Goal: Task Accomplishment & Management: Manage account settings

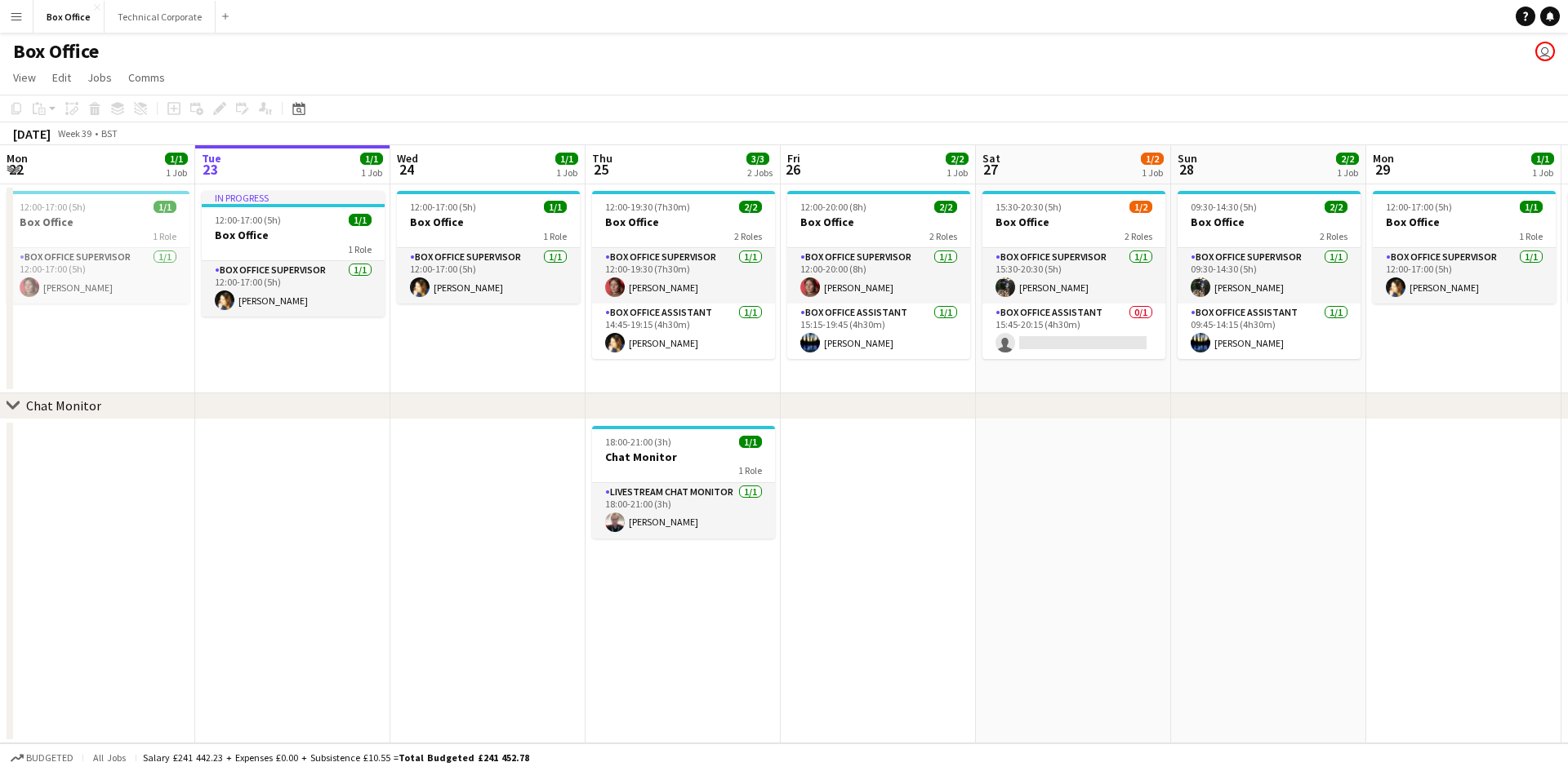
click at [1149, 480] on app-date-cell at bounding box center [1073, 581] width 195 height 325
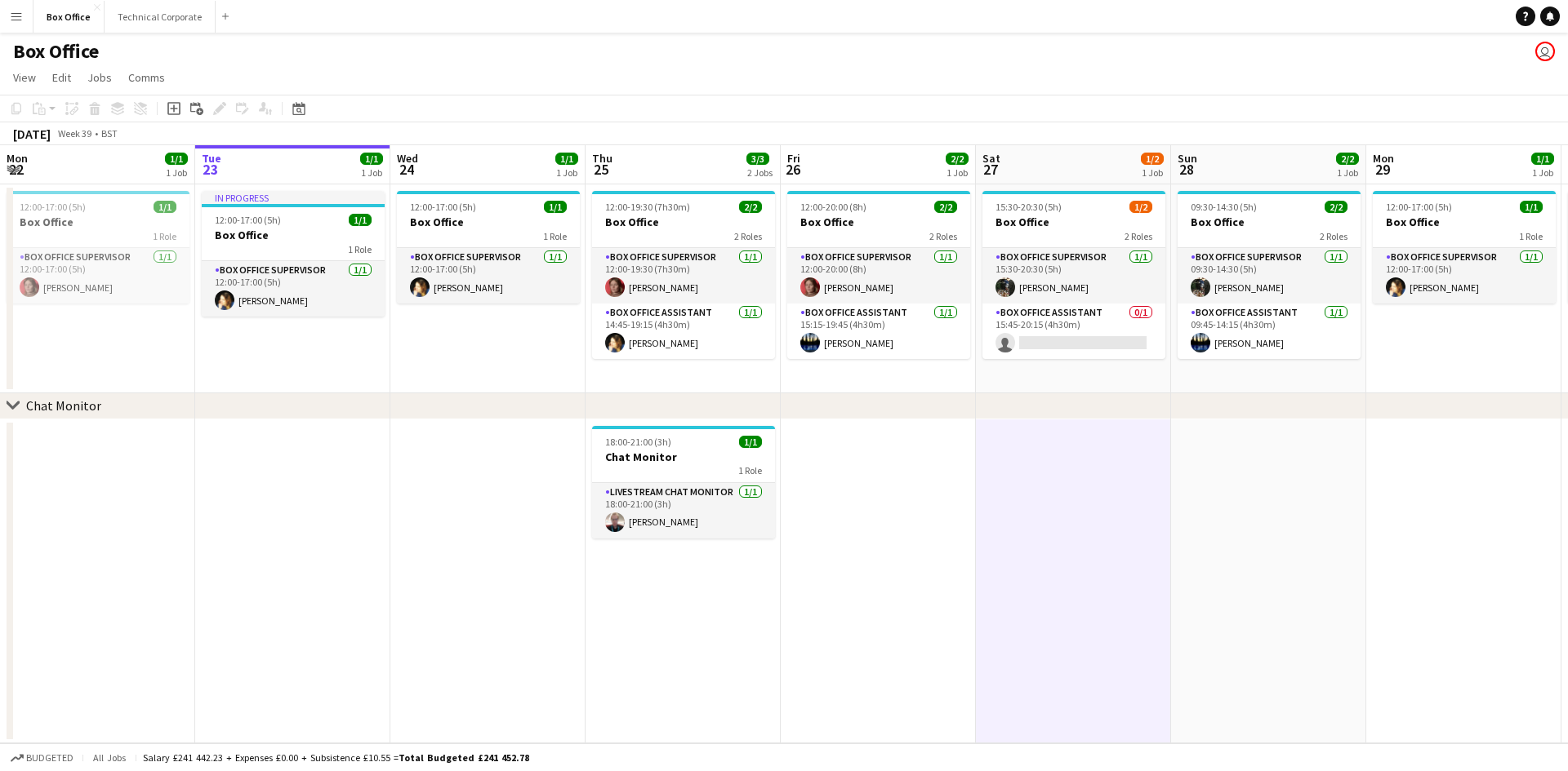
click at [1133, 49] on div "Box Office user" at bounding box center [784, 48] width 1568 height 31
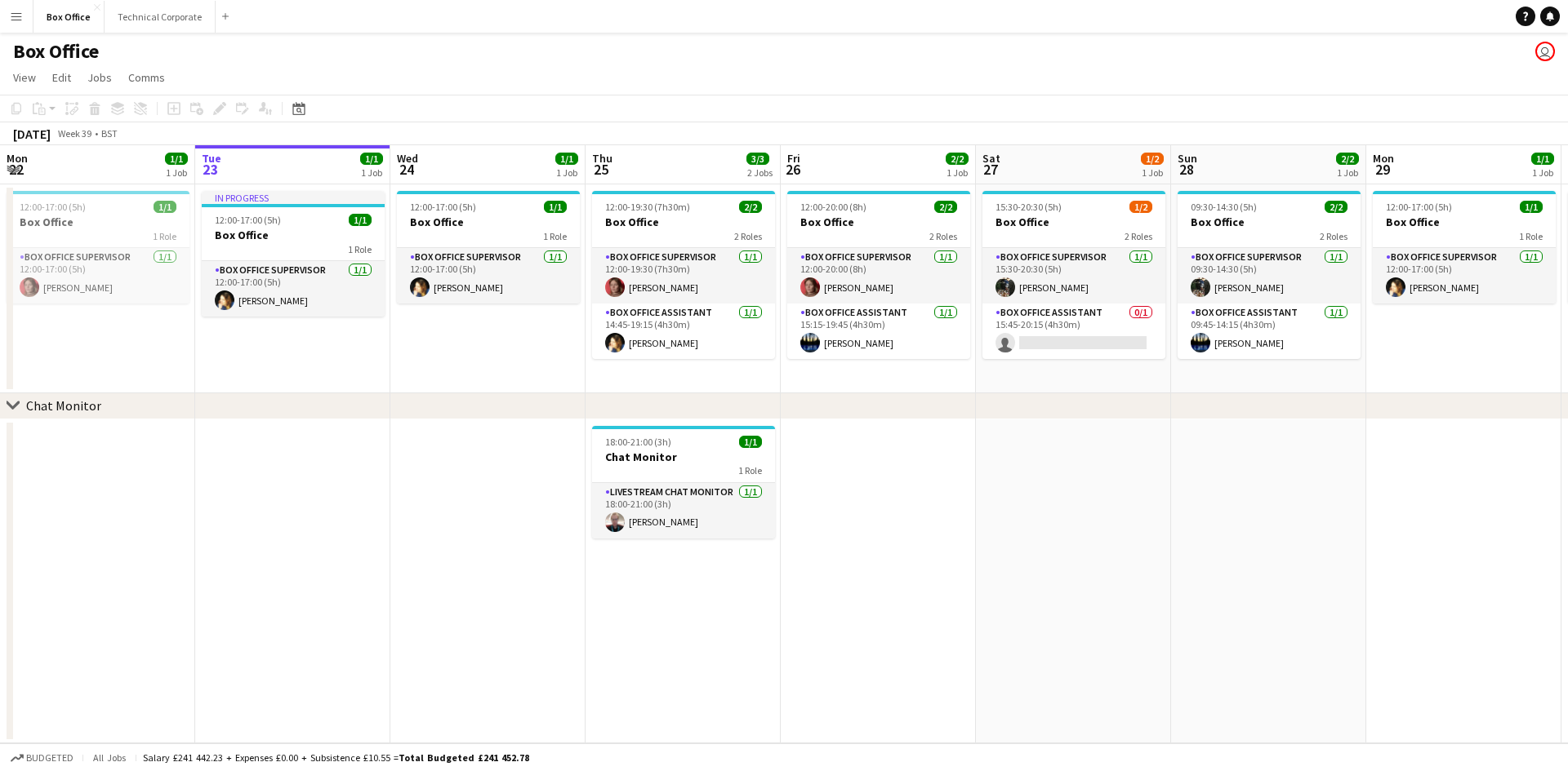
click at [1118, 55] on div "Box Office user" at bounding box center [784, 48] width 1568 height 31
drag, startPoint x: 1401, startPoint y: 75, endPoint x: 1456, endPoint y: 93, distance: 57.9
click at [1401, 75] on app-page-menu "View Day view expanded Day view collapsed Month view Date picker Jump to [DATE]…" at bounding box center [784, 79] width 1568 height 31
click at [1060, 320] on app-card-role "Box Office Assistant 0/1 15:45-20:15 (4h30m) single-neutral-actions" at bounding box center [1074, 331] width 183 height 55
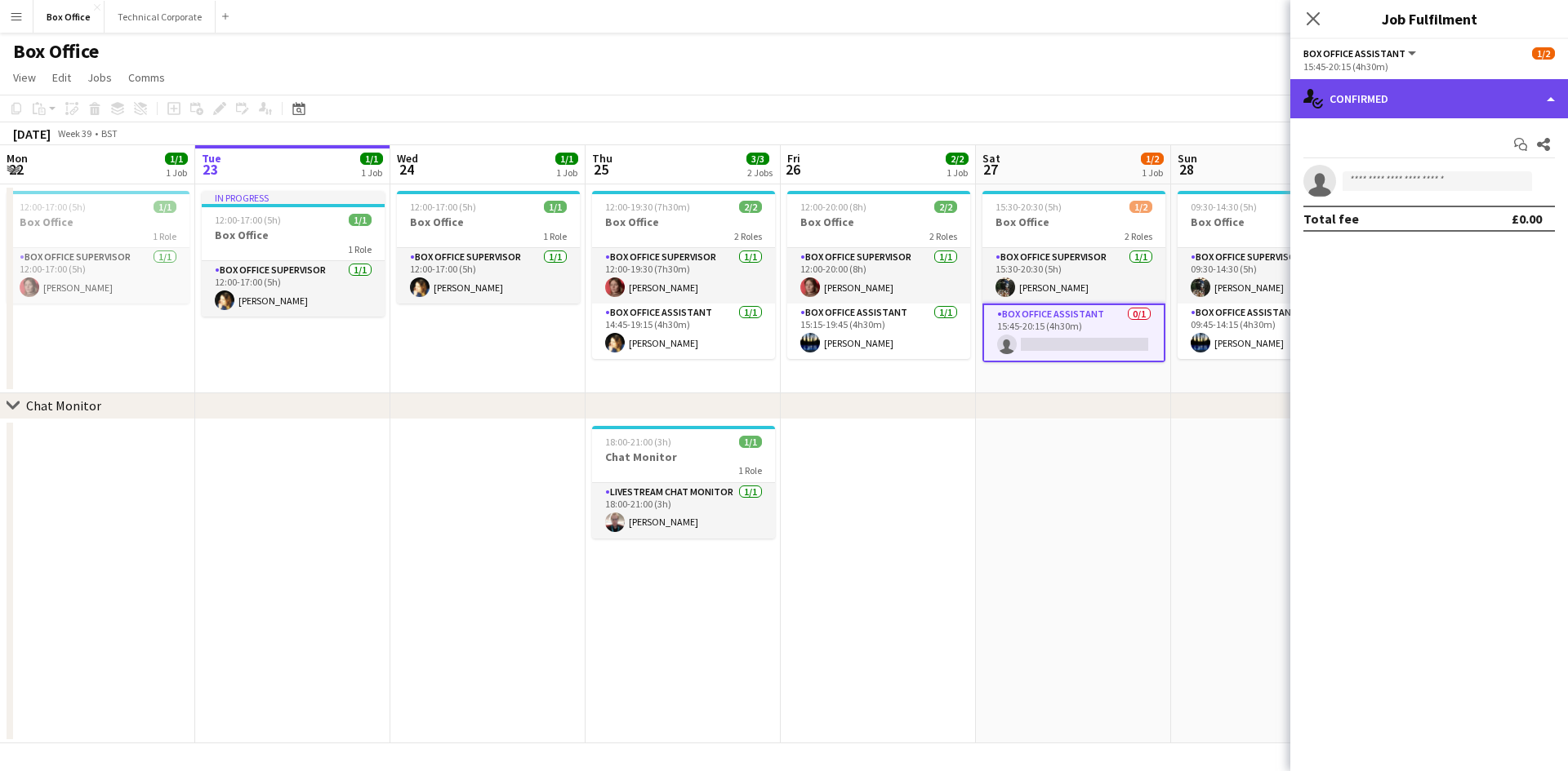
click at [1387, 100] on div "single-neutral-actions-check-2 Confirmed" at bounding box center [1429, 98] width 277 height 39
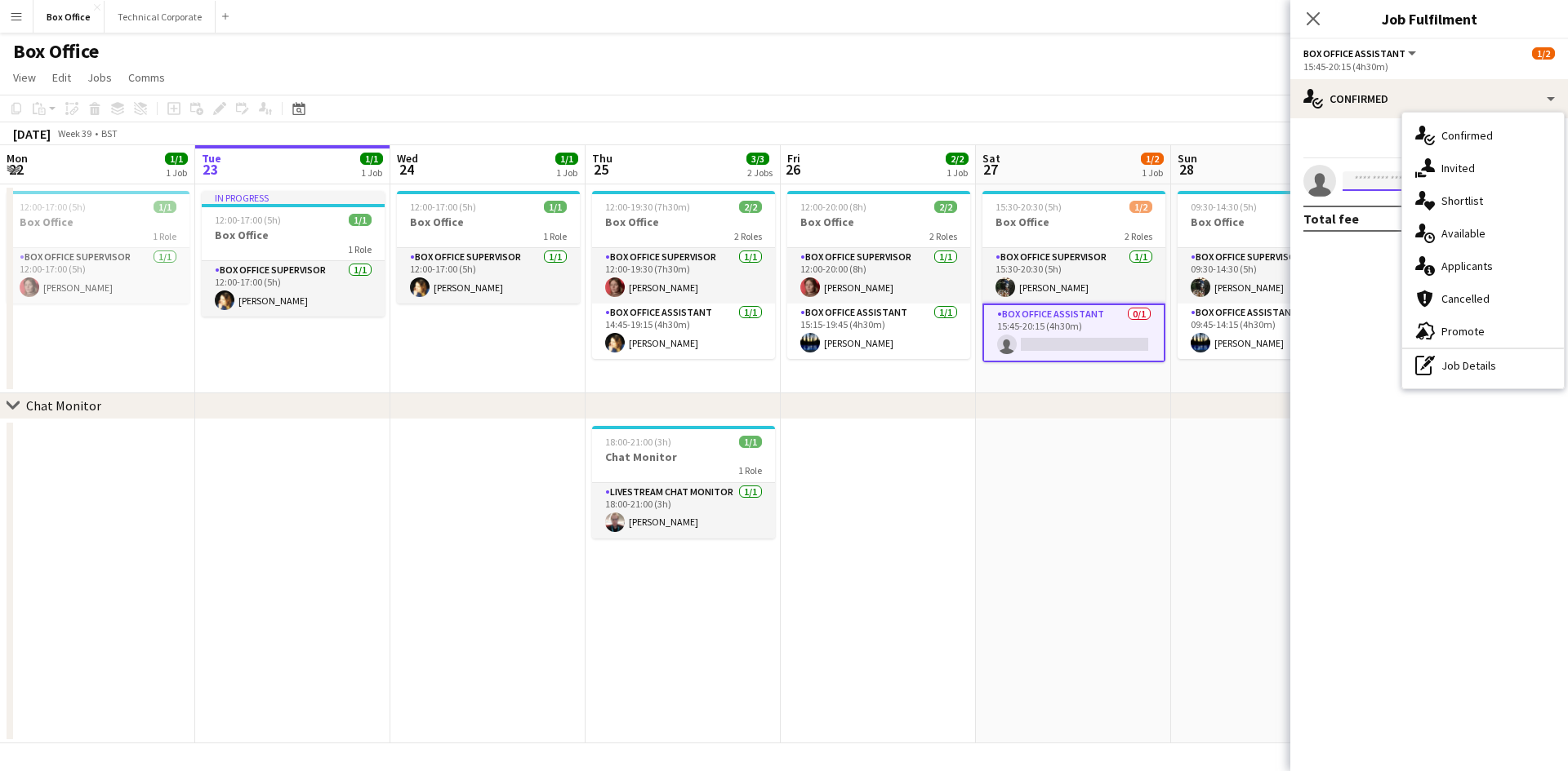
click at [1357, 178] on input at bounding box center [1436, 181] width 189 height 19
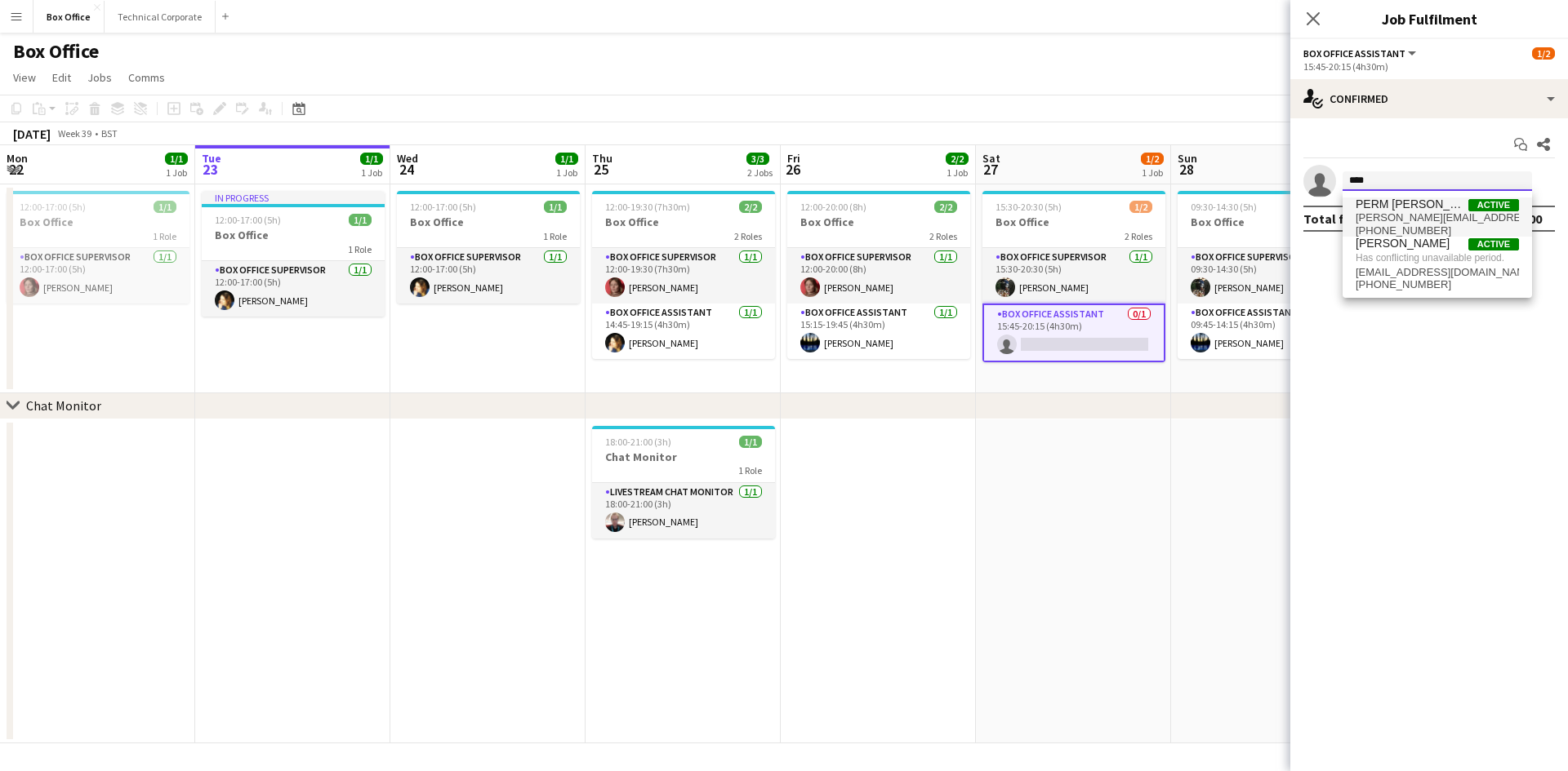
type input "****"
click at [1386, 218] on span "[PERSON_NAME][EMAIL_ADDRESS][PERSON_NAME][DOMAIN_NAME]" at bounding box center [1437, 218] width 163 height 13
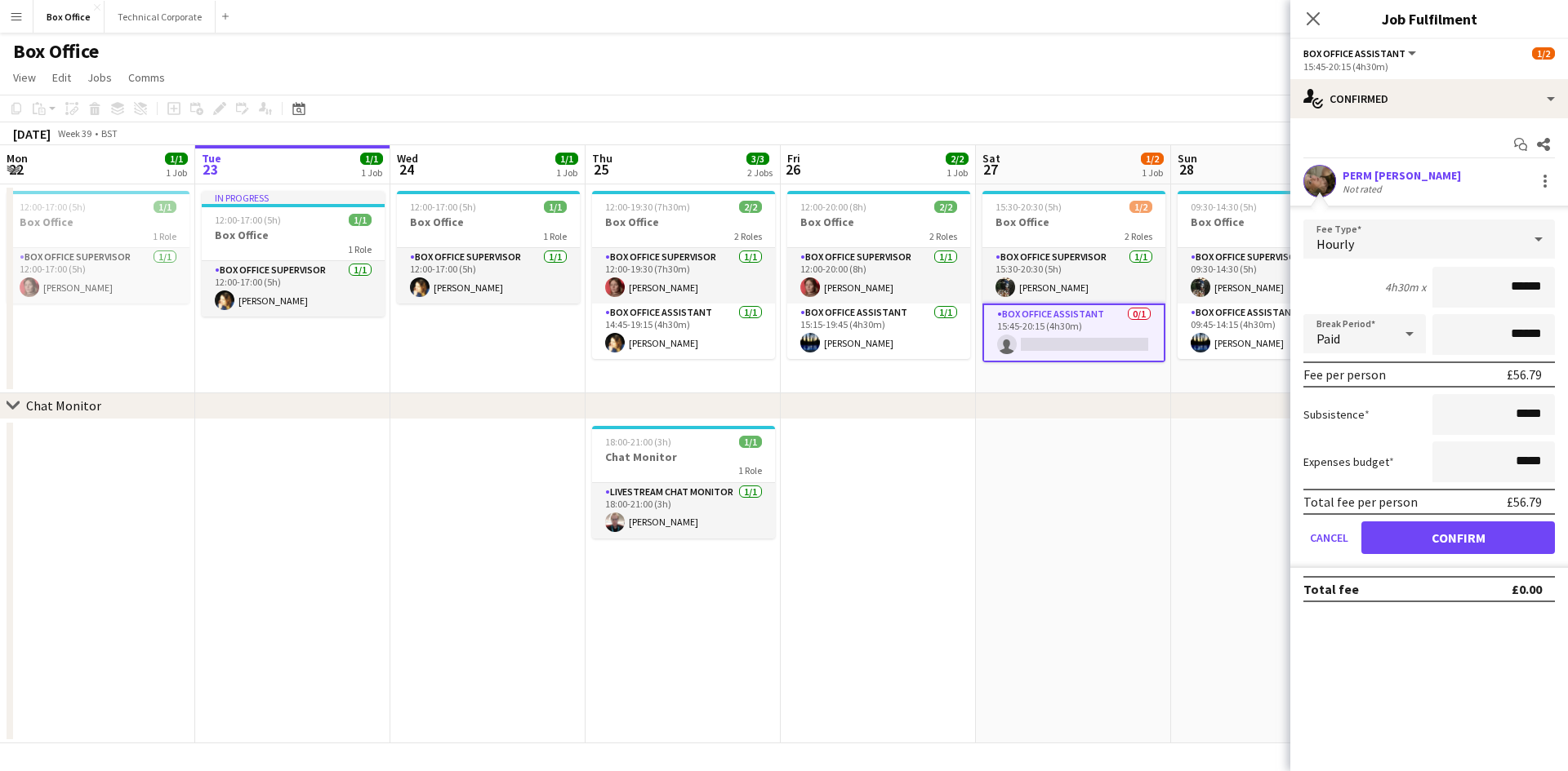
click at [1371, 222] on div "Hourly" at bounding box center [1413, 239] width 218 height 39
click at [1370, 360] on span "No fee" at bounding box center [1429, 368] width 225 height 15
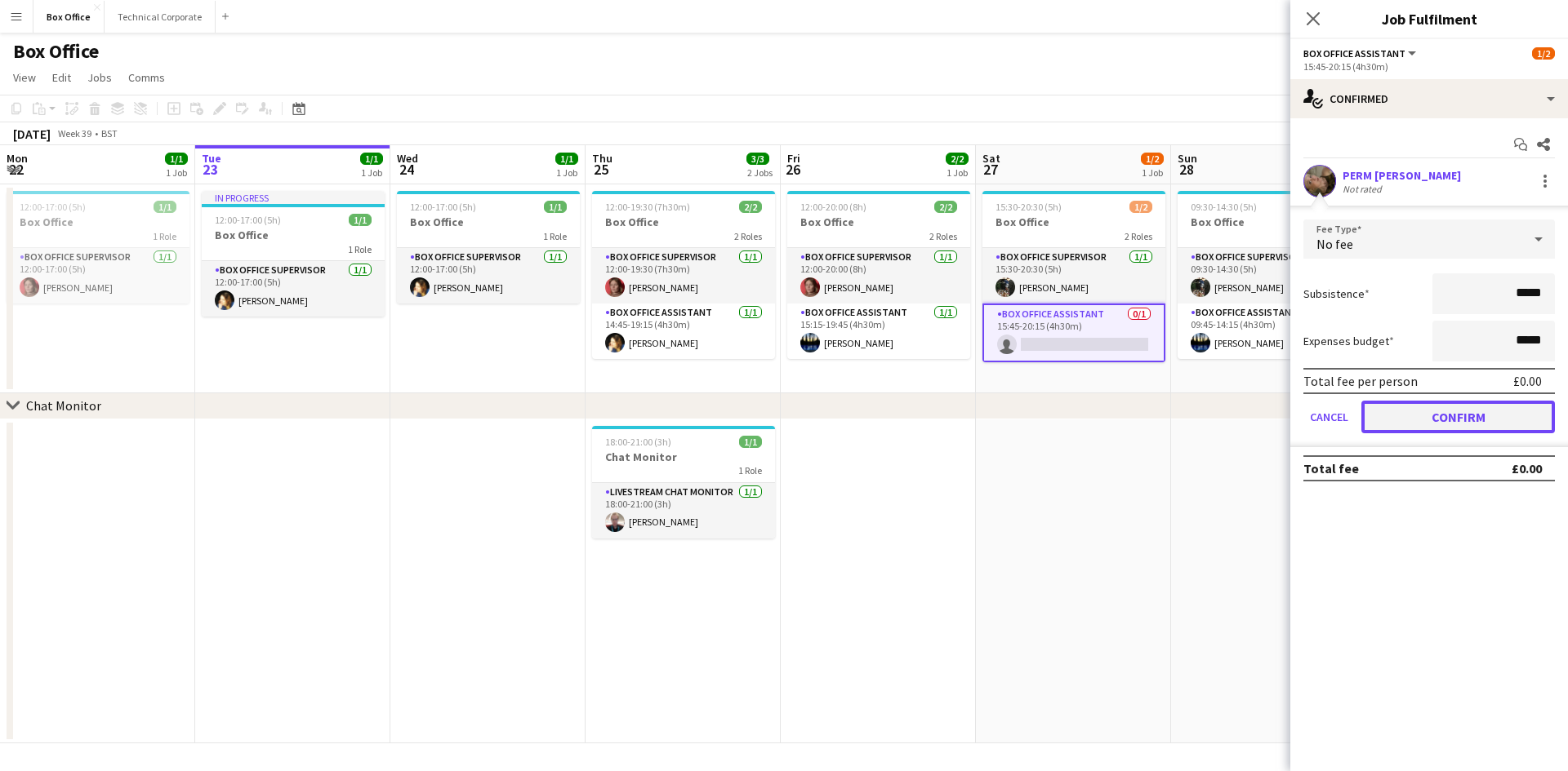
click at [1461, 418] on button "Confirm" at bounding box center [1458, 417] width 193 height 33
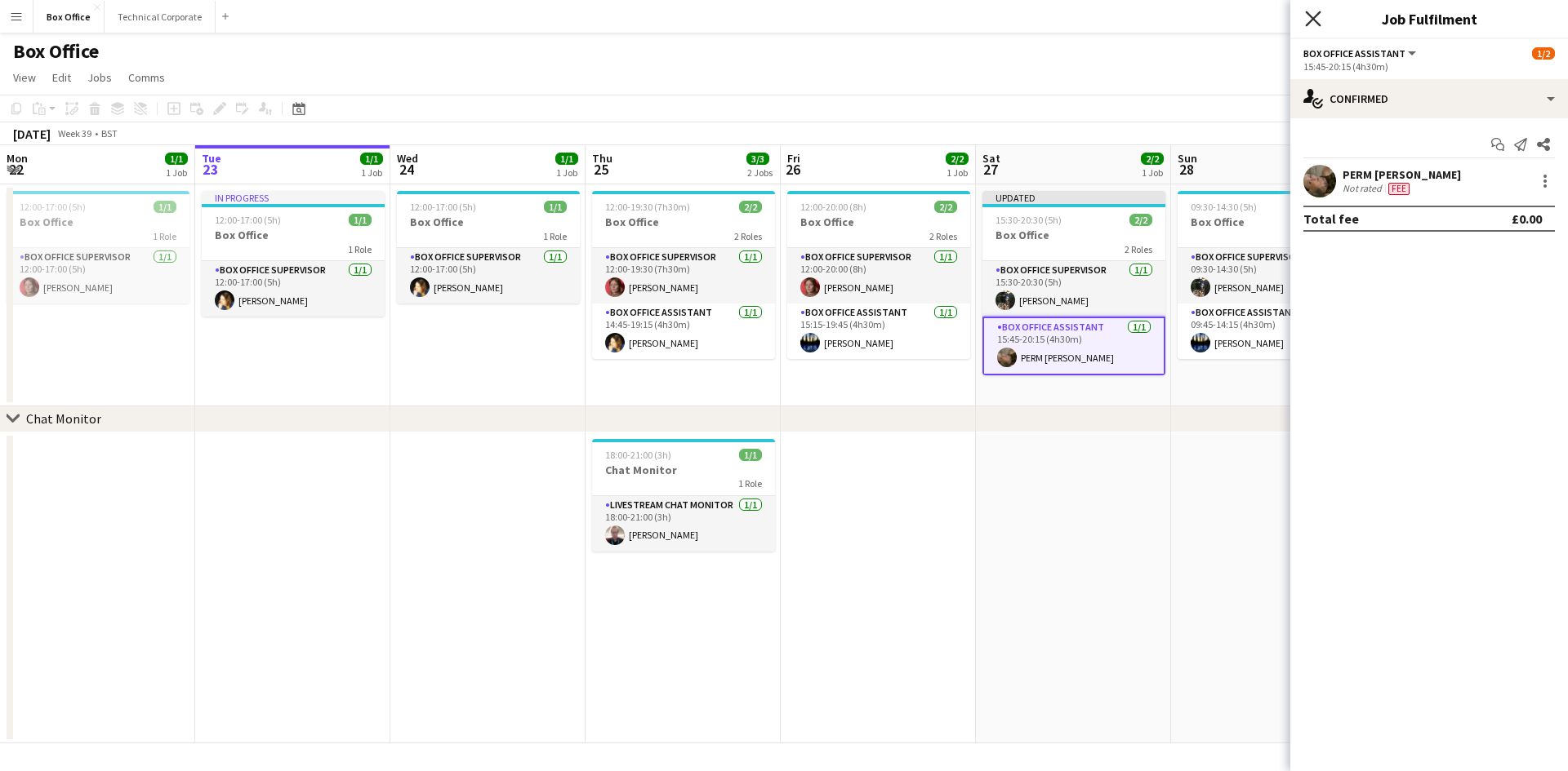
click at [1311, 19] on icon "Close pop-in" at bounding box center [1313, 18] width 15 height 15
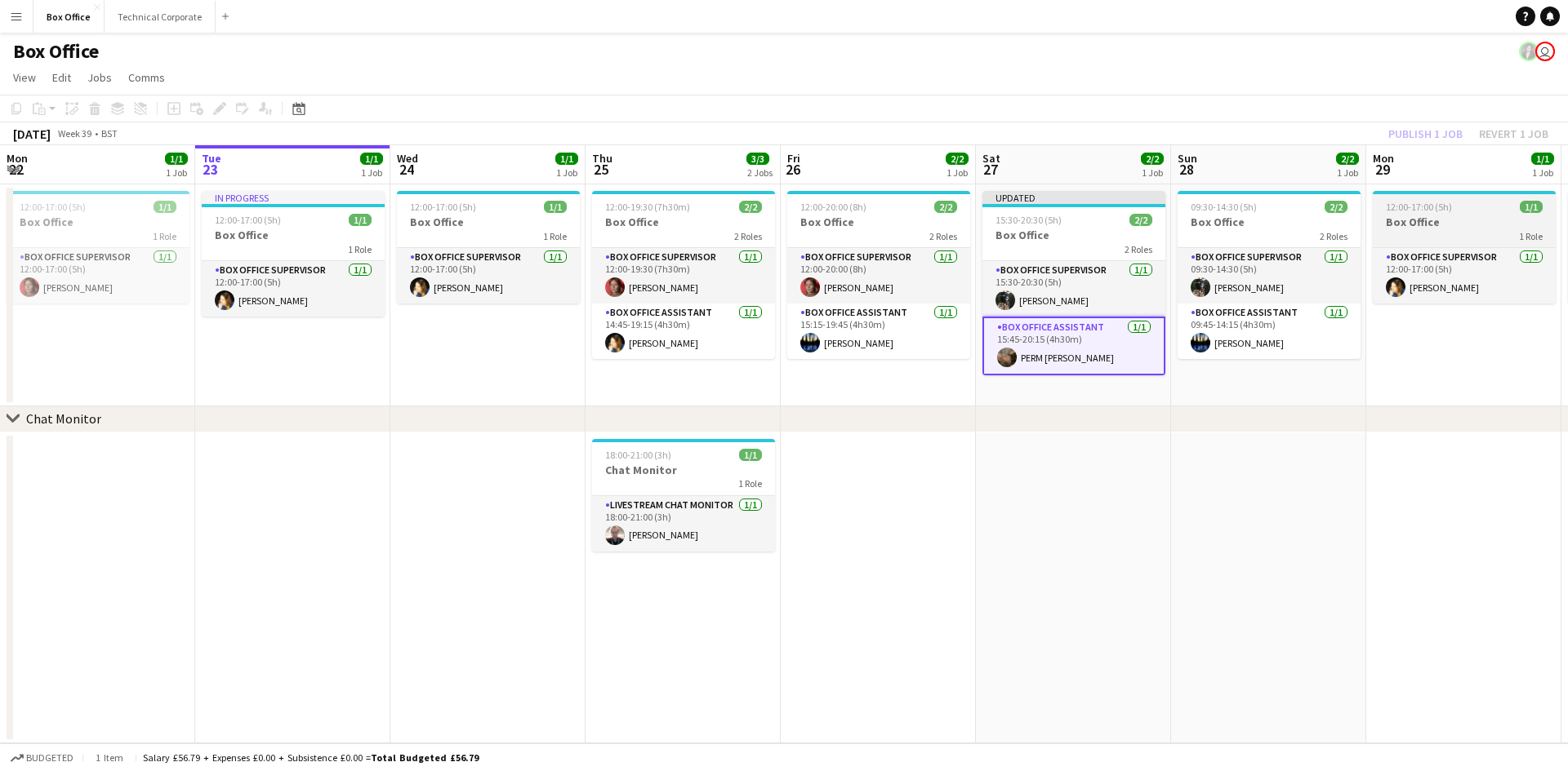
drag, startPoint x: 1486, startPoint y: 367, endPoint x: 1444, endPoint y: 228, distance: 145.2
click at [1485, 366] on app-date-cell "12:00-17:00 (5h) 1/1 Box Office 1 Role Box Office Supervisor [DATE] 12:00-17:00…" at bounding box center [1464, 296] width 195 height 222
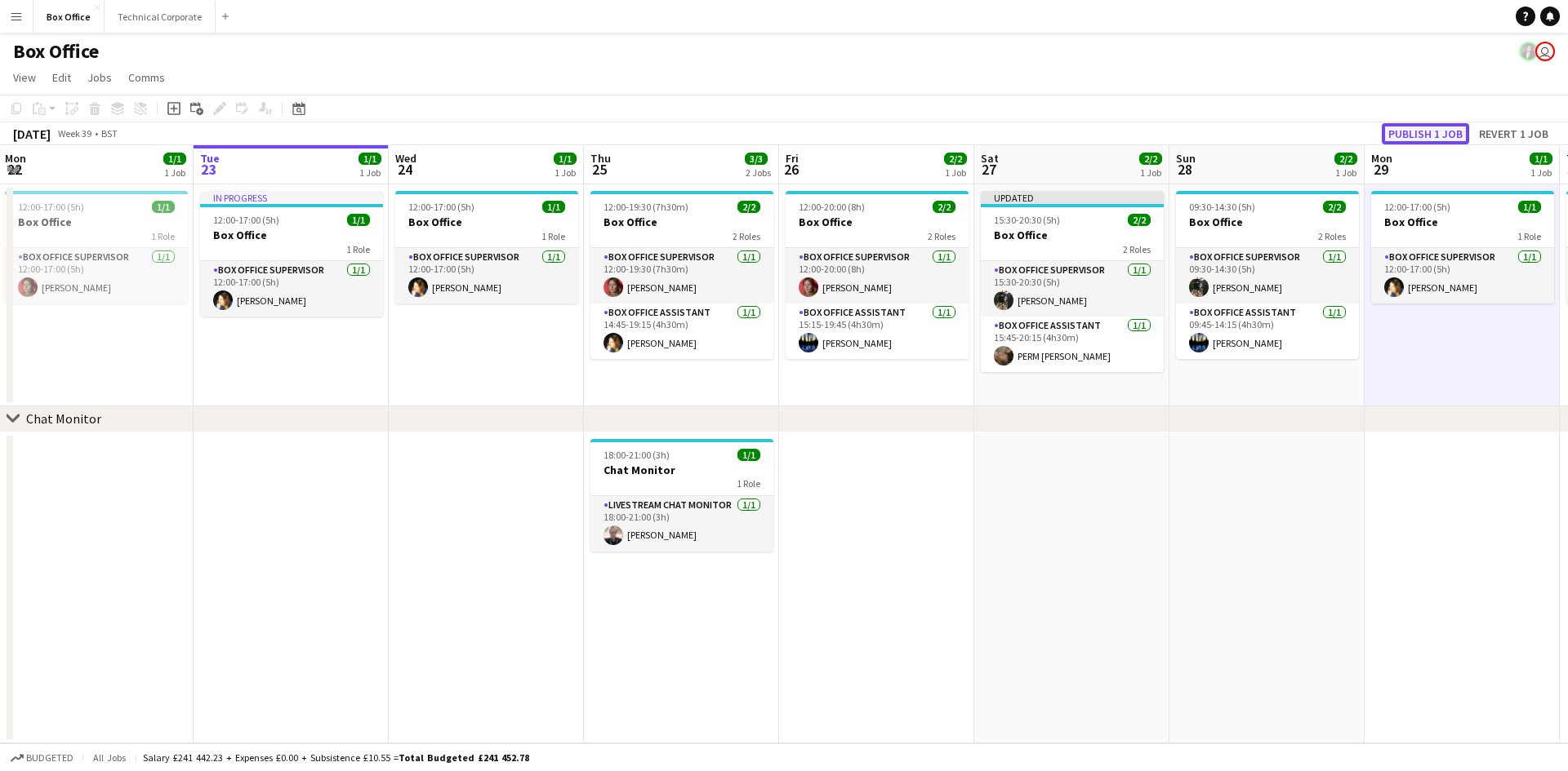
click at [1434, 130] on button "Publish 1 job" at bounding box center [1425, 134] width 87 height 21
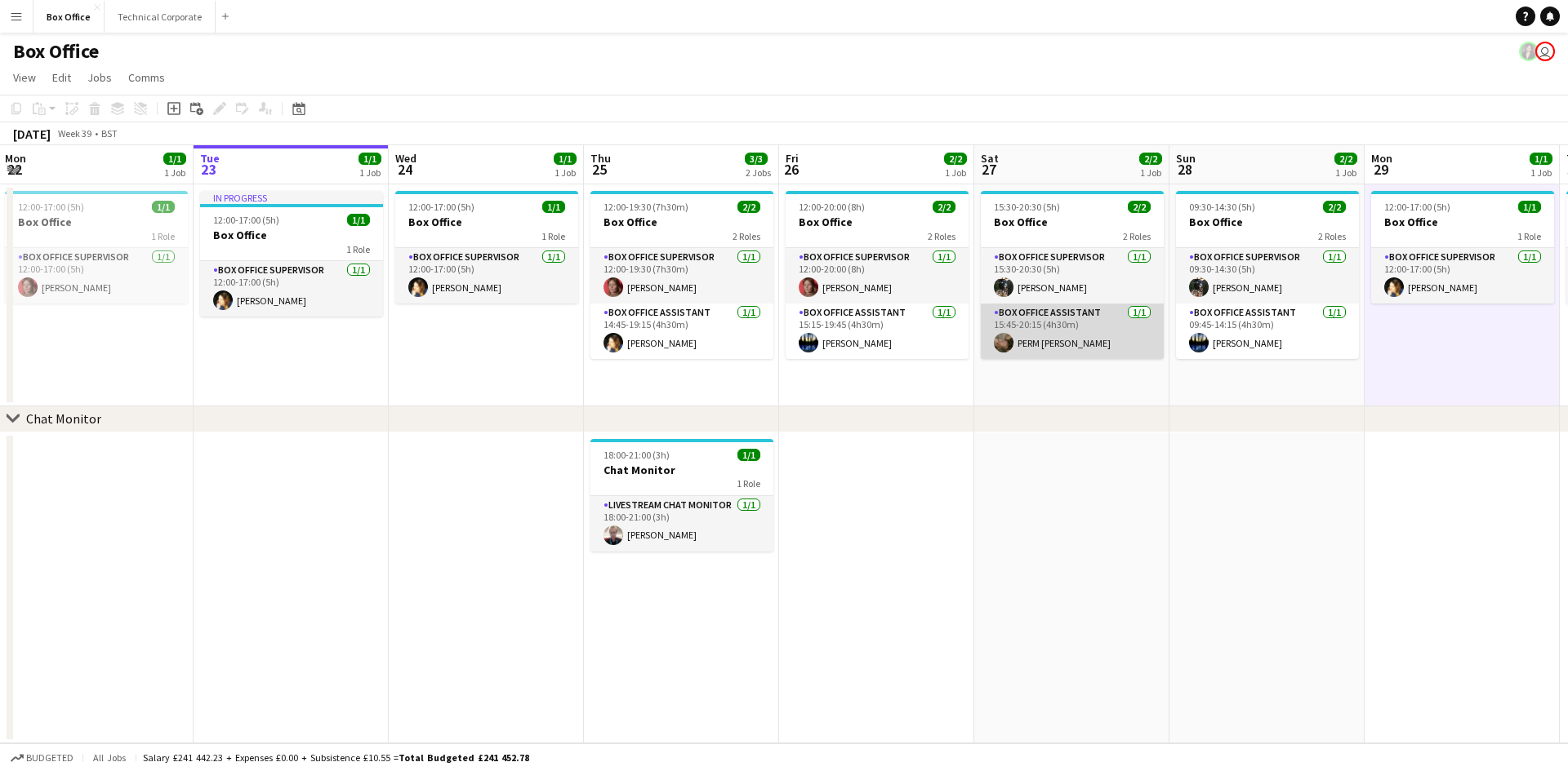
click at [1023, 321] on app-card-role "Box Office Assistant [DATE] 15:45-20:15 (4h30m) PERM [PERSON_NAME]" at bounding box center [1072, 331] width 183 height 55
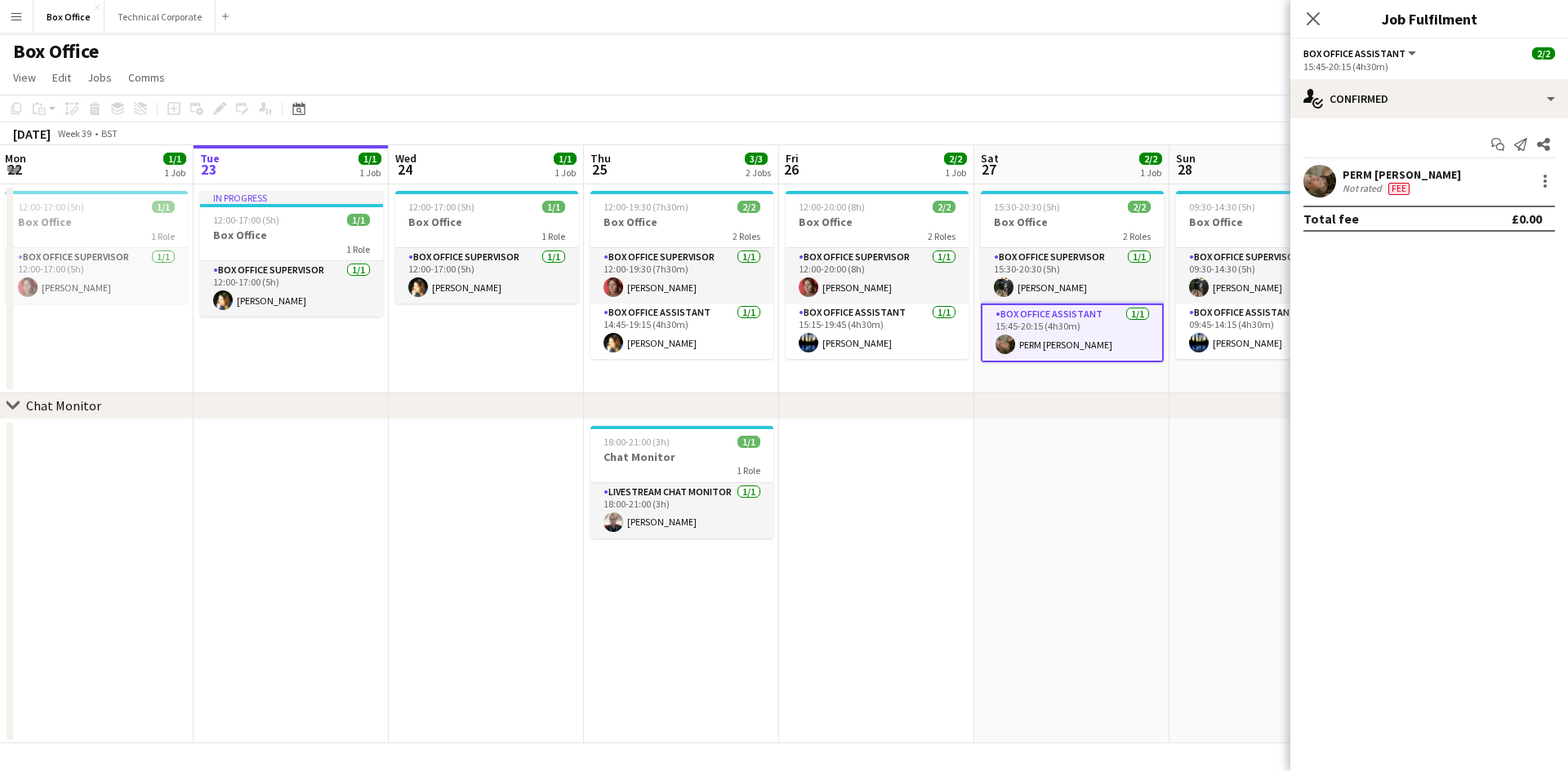
click at [1415, 39] on div "Close pop-in Job Fulfilment" at bounding box center [1429, 19] width 277 height 39
click at [1403, 60] on div "15:45-20:15 (4h30m)" at bounding box center [1429, 66] width 251 height 13
click at [1401, 52] on button "Box Office Assistant" at bounding box center [1360, 53] width 115 height 13
click at [1495, 116] on div "single-neutral-actions-check-2 Confirmed" at bounding box center [1429, 98] width 277 height 39
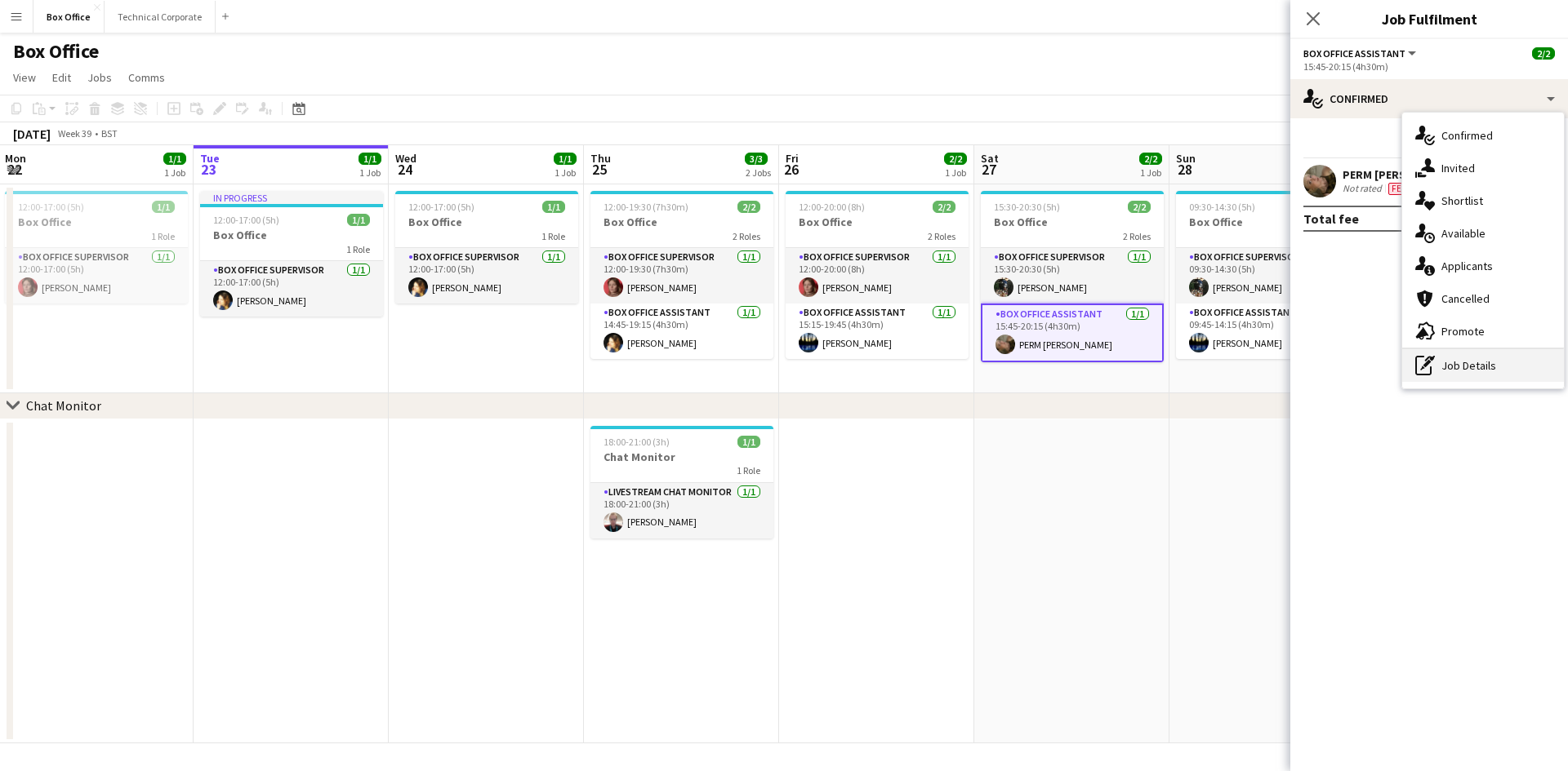
click at [1460, 365] on div "pen-write Job Details" at bounding box center [1482, 365] width 161 height 33
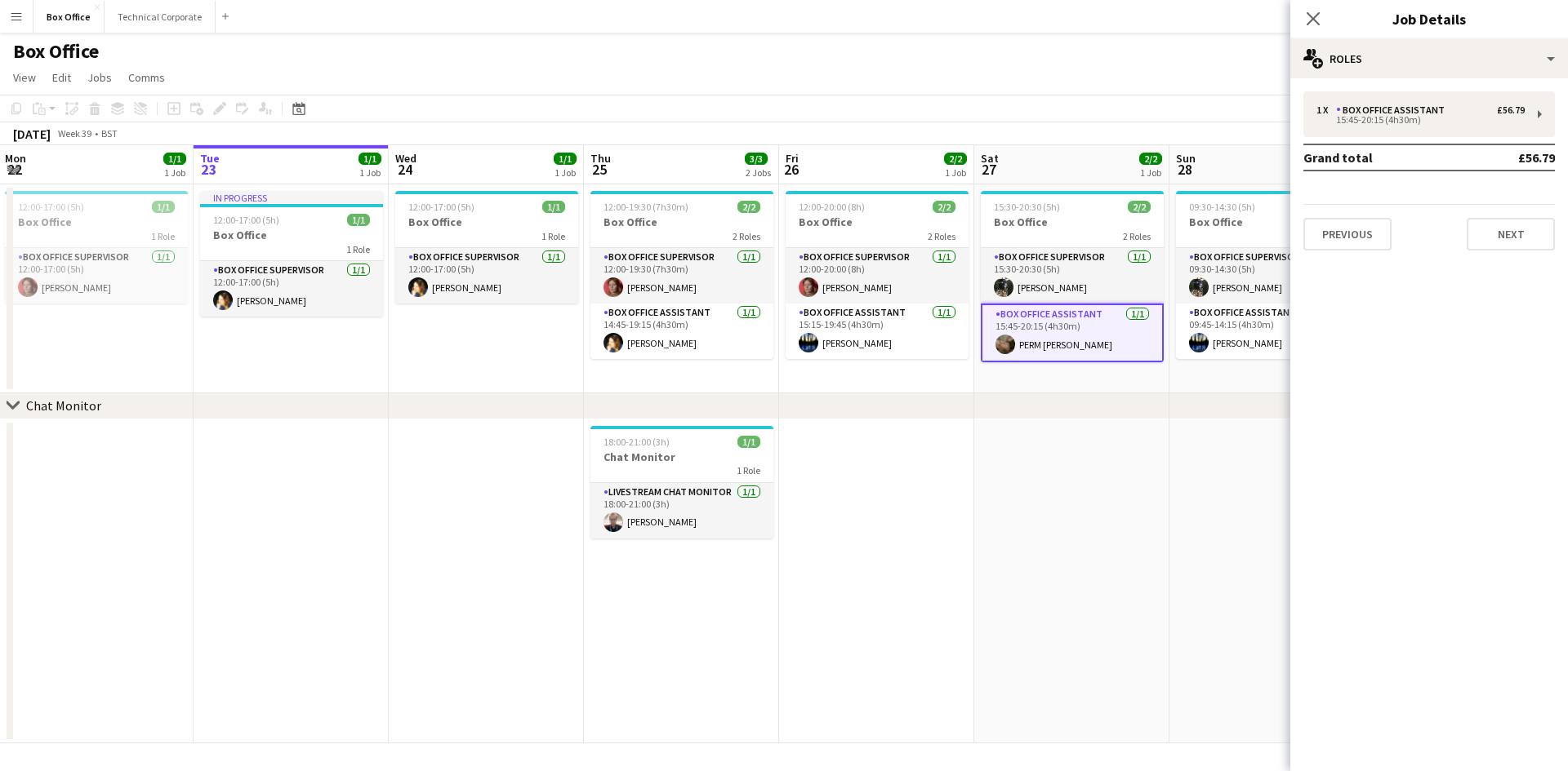
click at [1374, 89] on div "1 x Box Office Assistant £56.79 15:45-20:15 (4h30m) Grand total £56.79 Previous…" at bounding box center [1429, 170] width 277 height 186
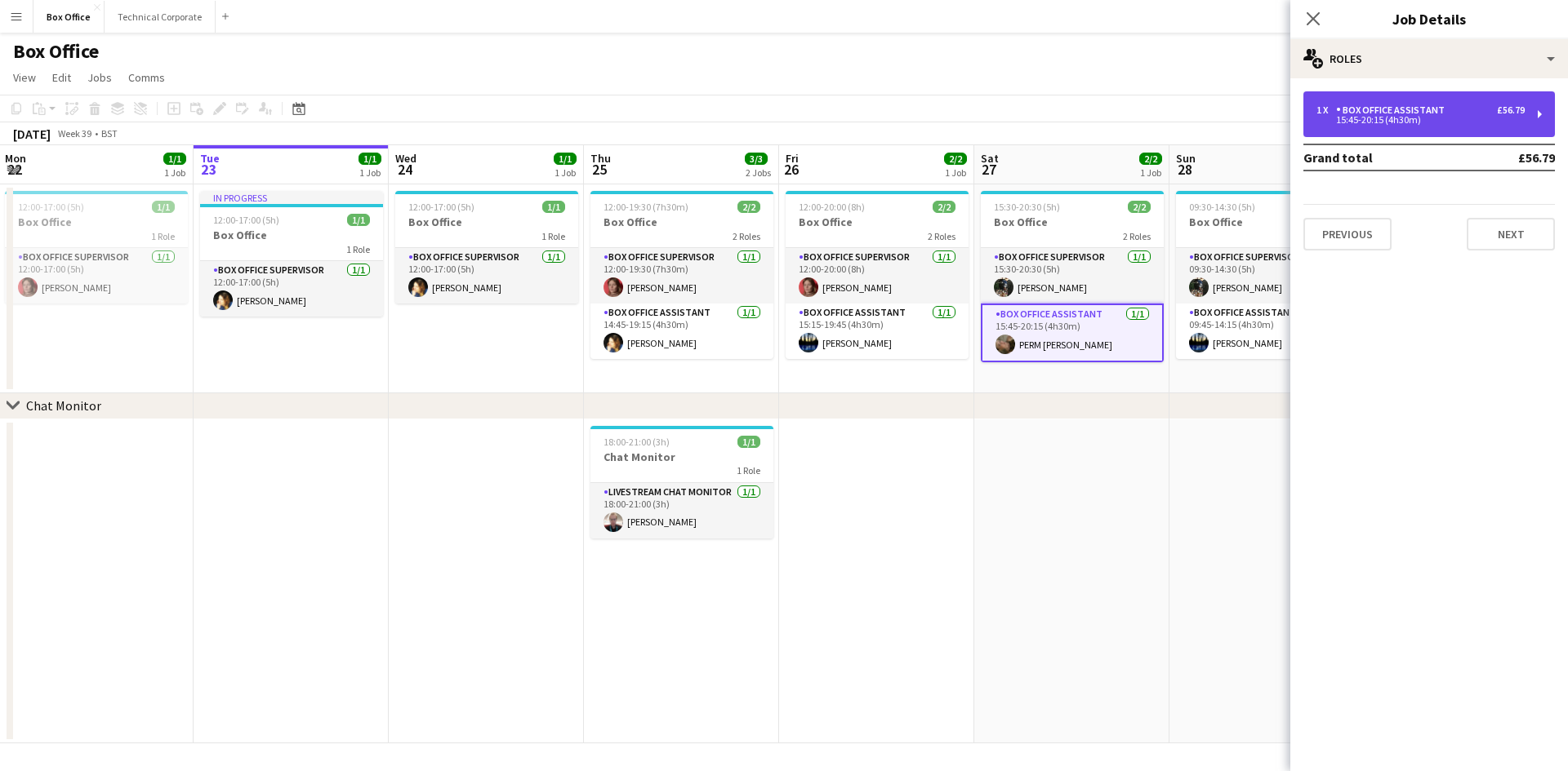
click at [1381, 115] on div "Box Office Assistant" at bounding box center [1393, 110] width 115 height 12
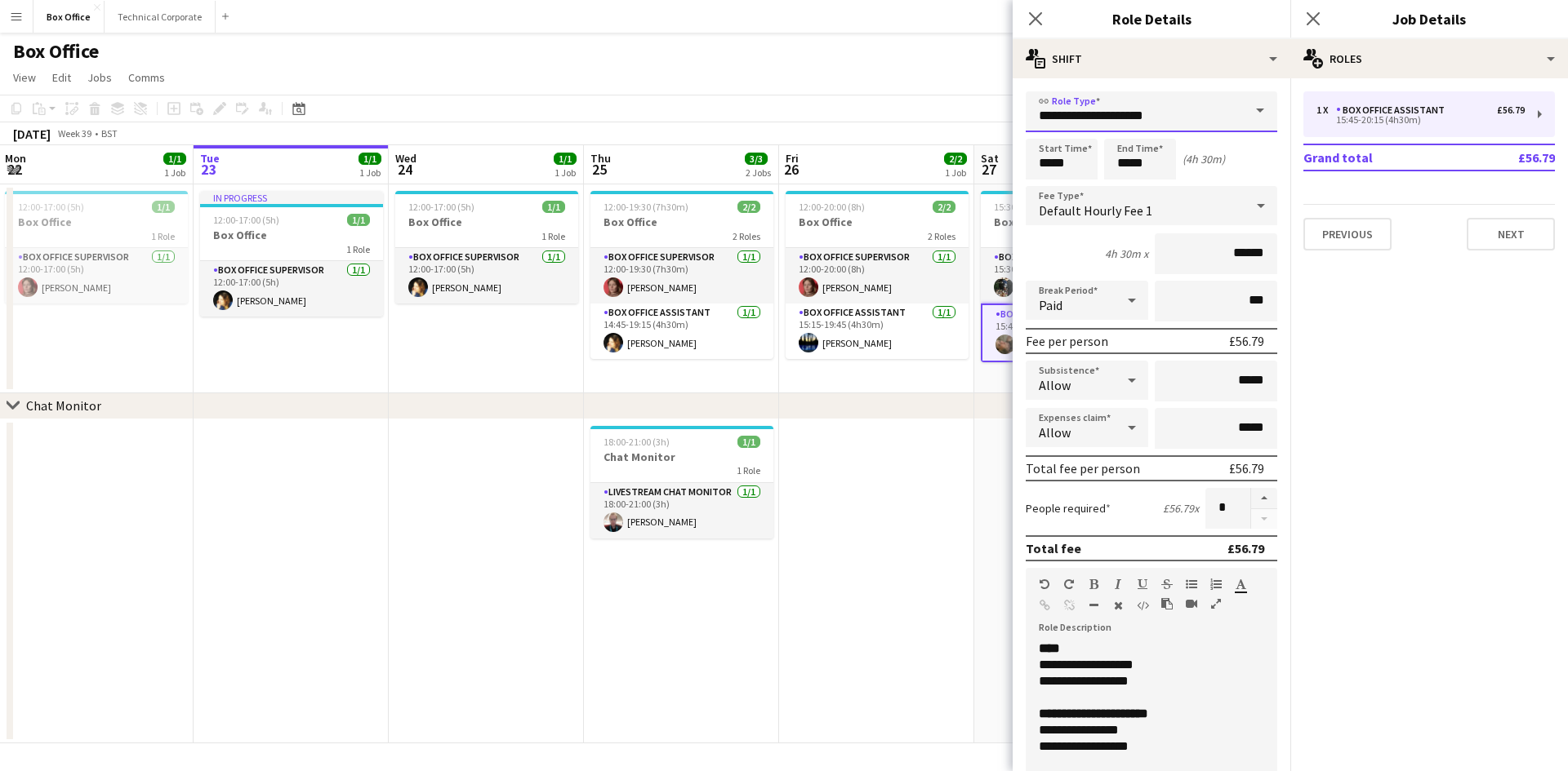
click at [1140, 121] on input "**********" at bounding box center [1150, 112] width 251 height 41
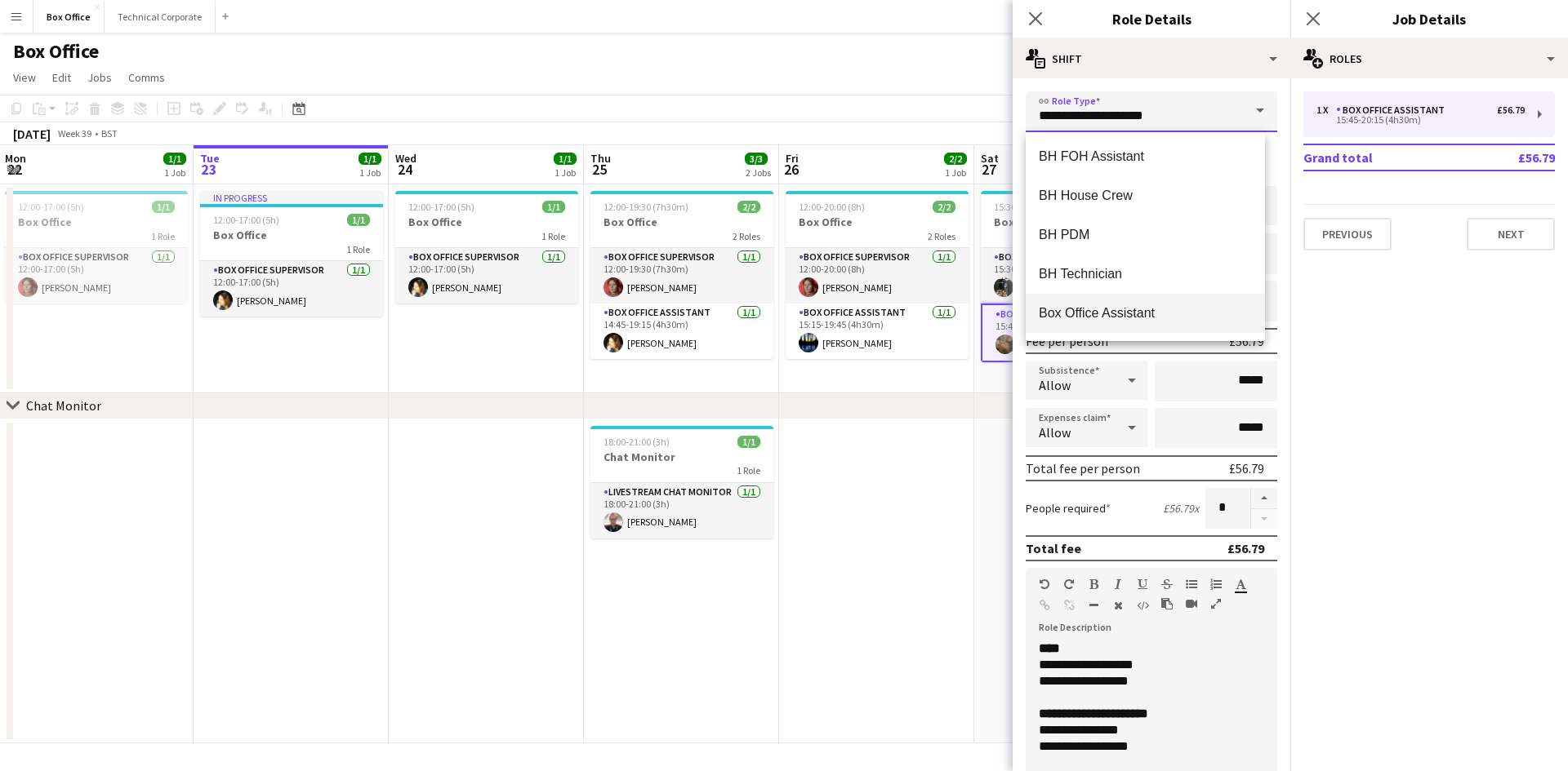
scroll to position [571, 0]
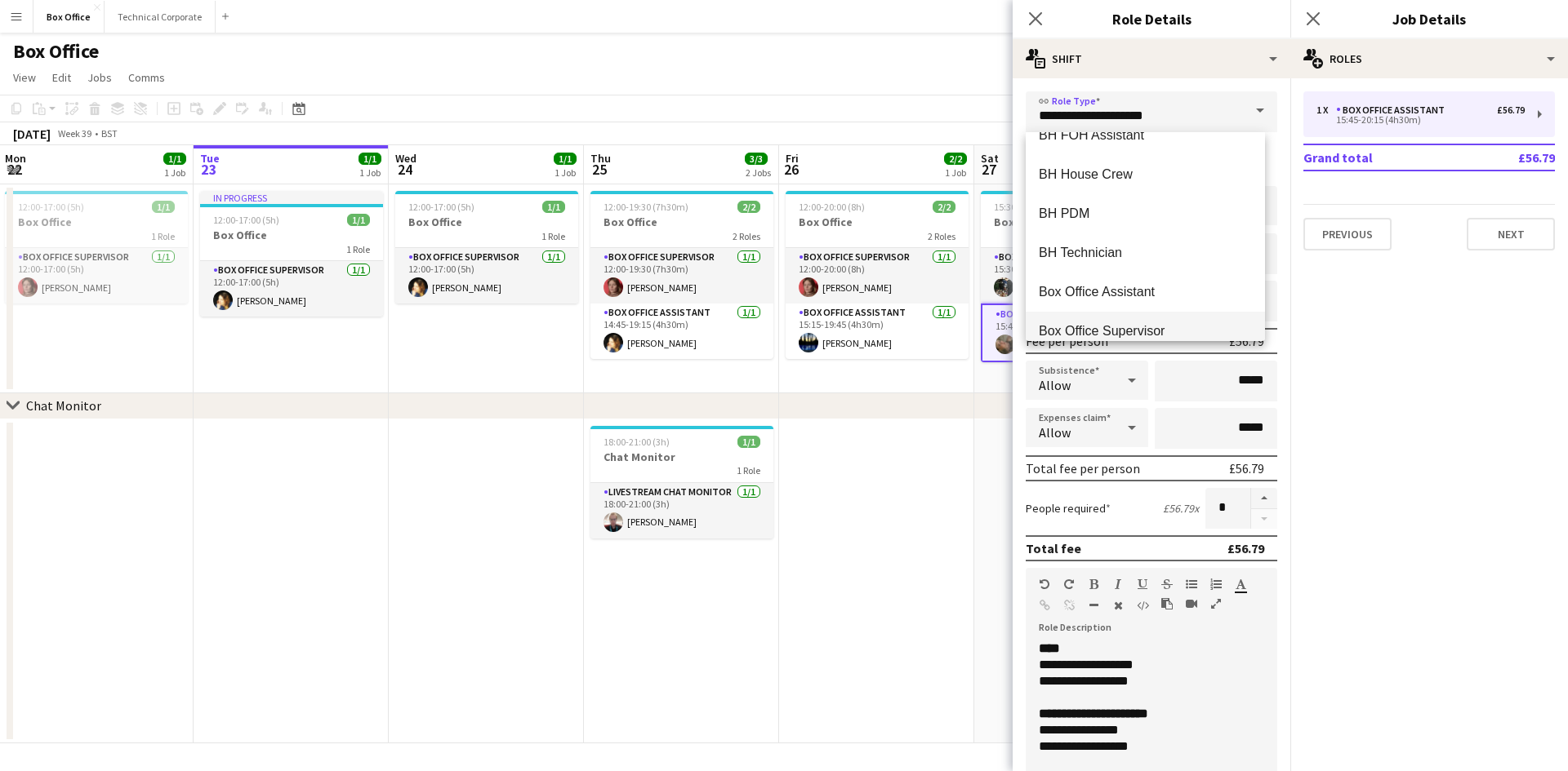
click at [1122, 317] on mat-option "Box Office Supervisor" at bounding box center [1144, 331] width 239 height 39
type input "**********"
type input "******"
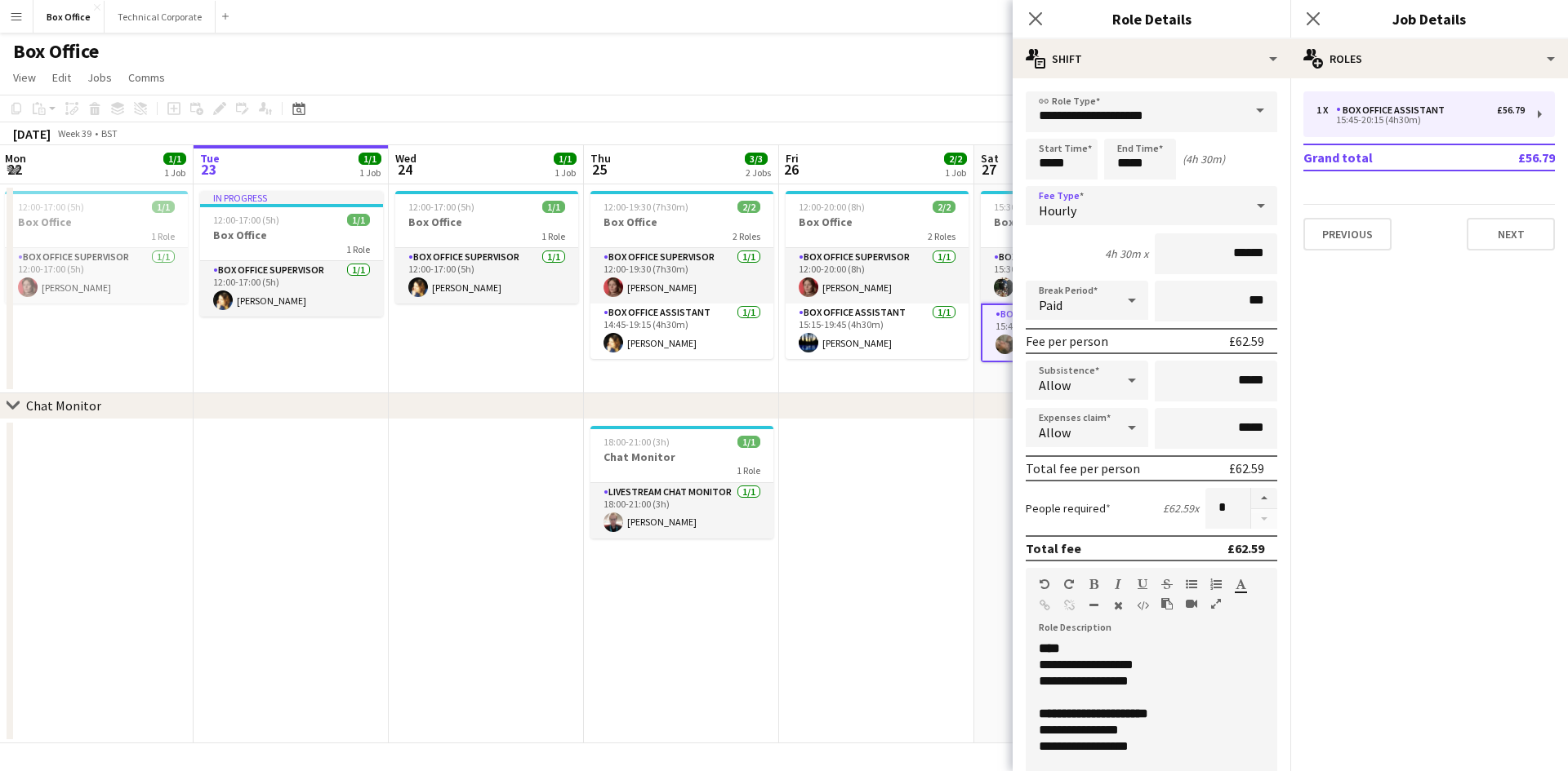
click at [1188, 204] on div "Hourly" at bounding box center [1134, 206] width 218 height 39
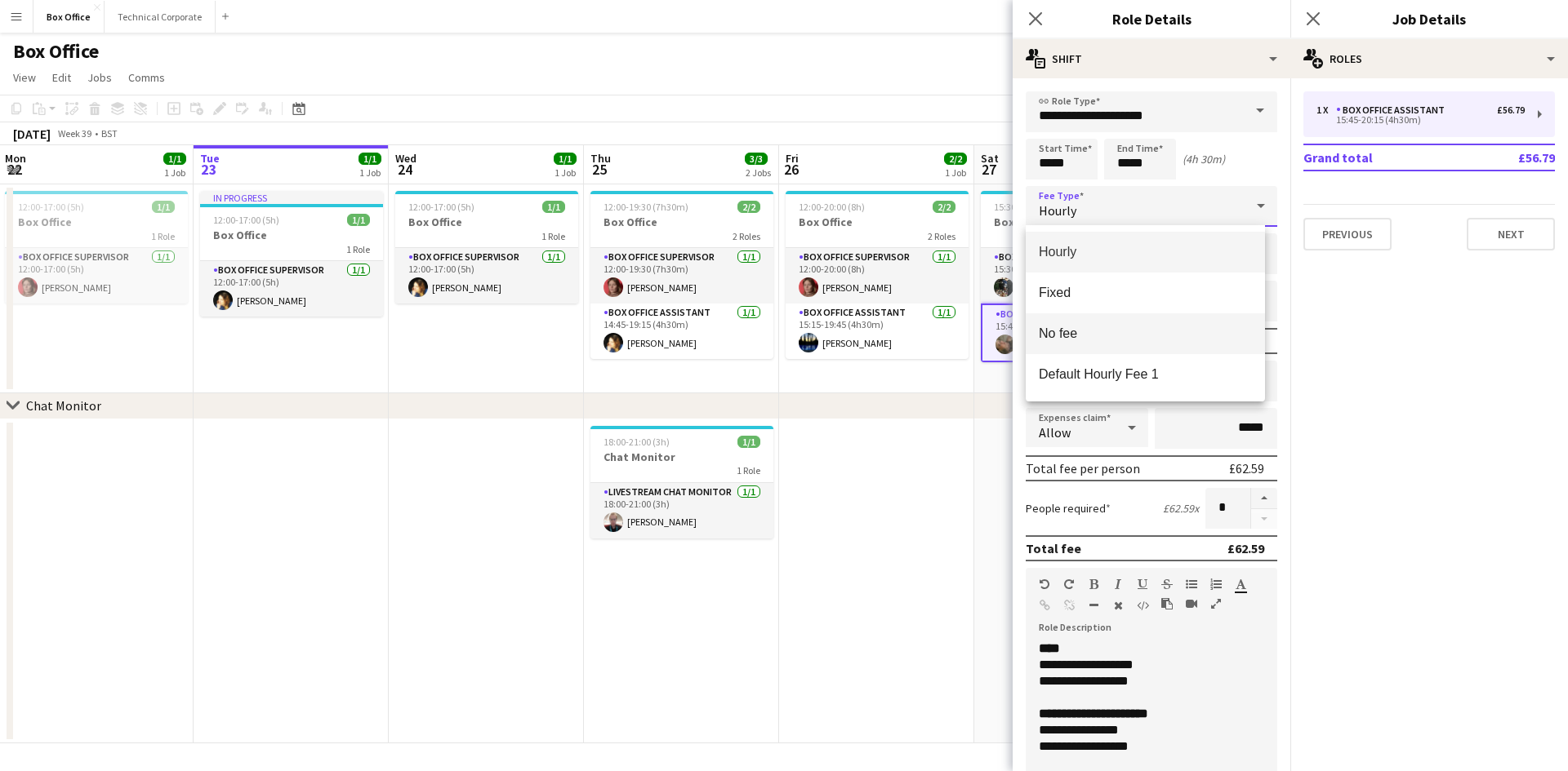
click at [1111, 332] on span "No fee" at bounding box center [1145, 333] width 213 height 15
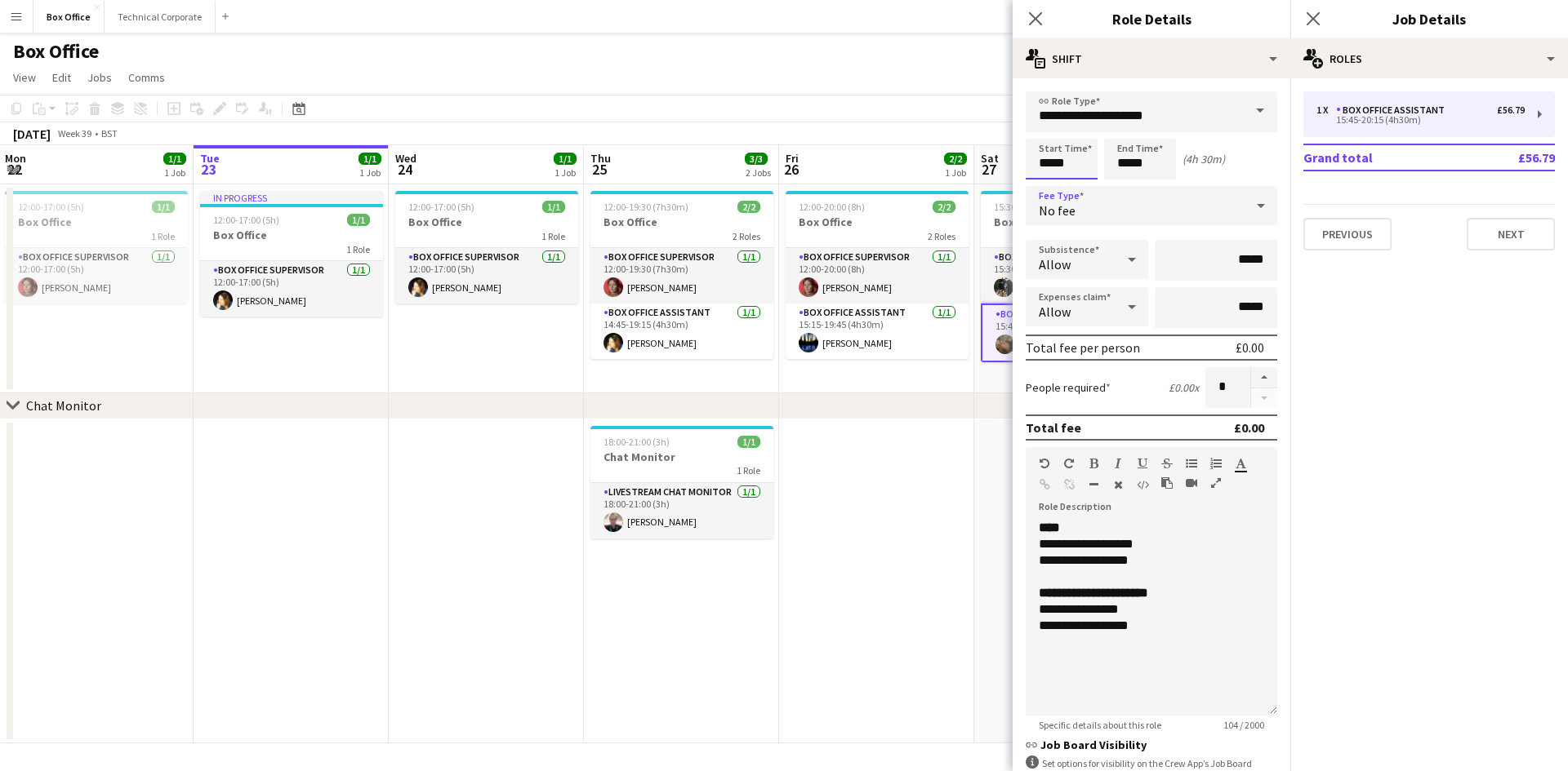
click at [1081, 166] on input "*****" at bounding box center [1061, 159] width 72 height 41
type input "*****"
click at [1144, 174] on input "*****" at bounding box center [1140, 159] width 72 height 41
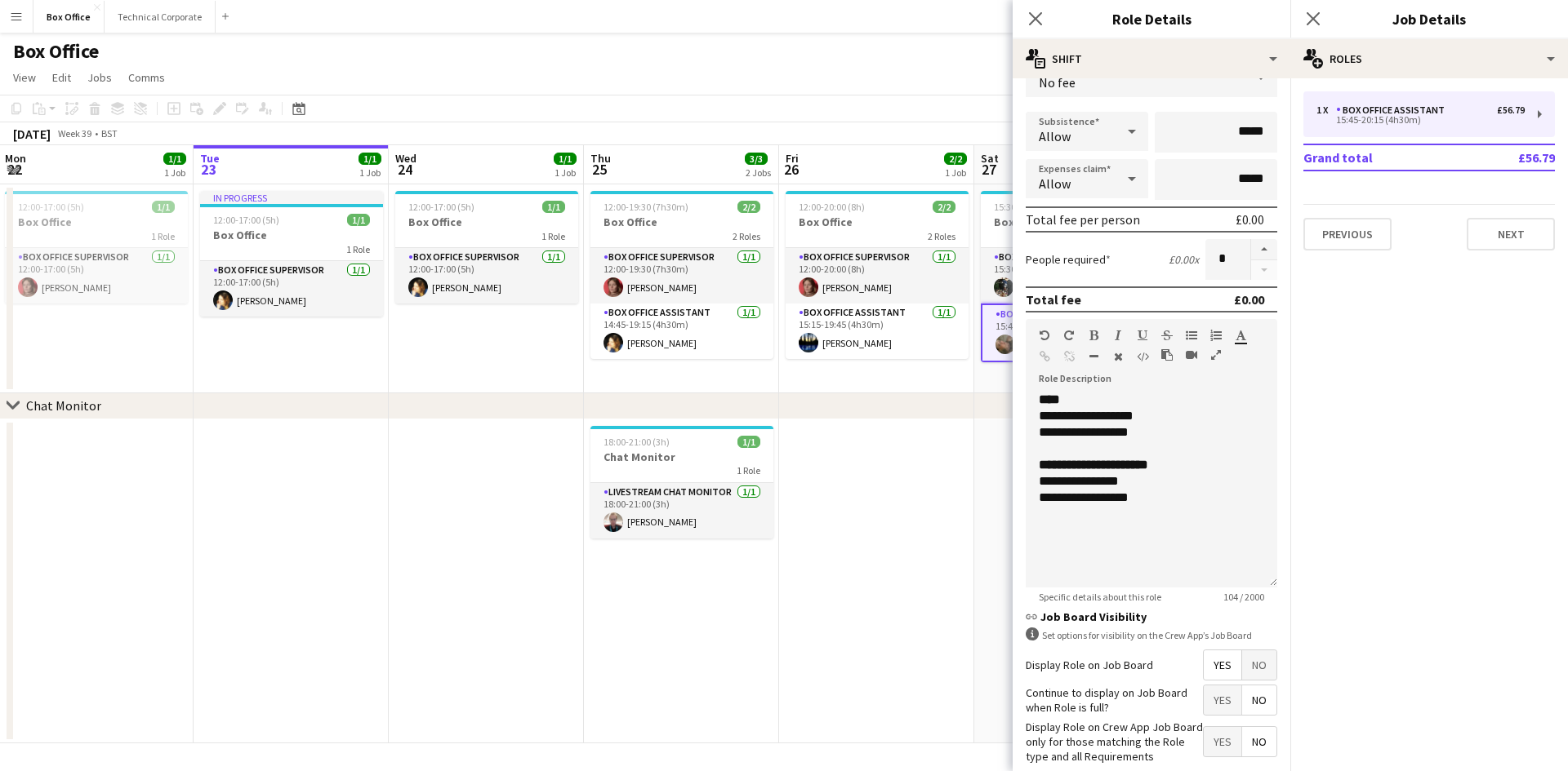
scroll to position [214, 0]
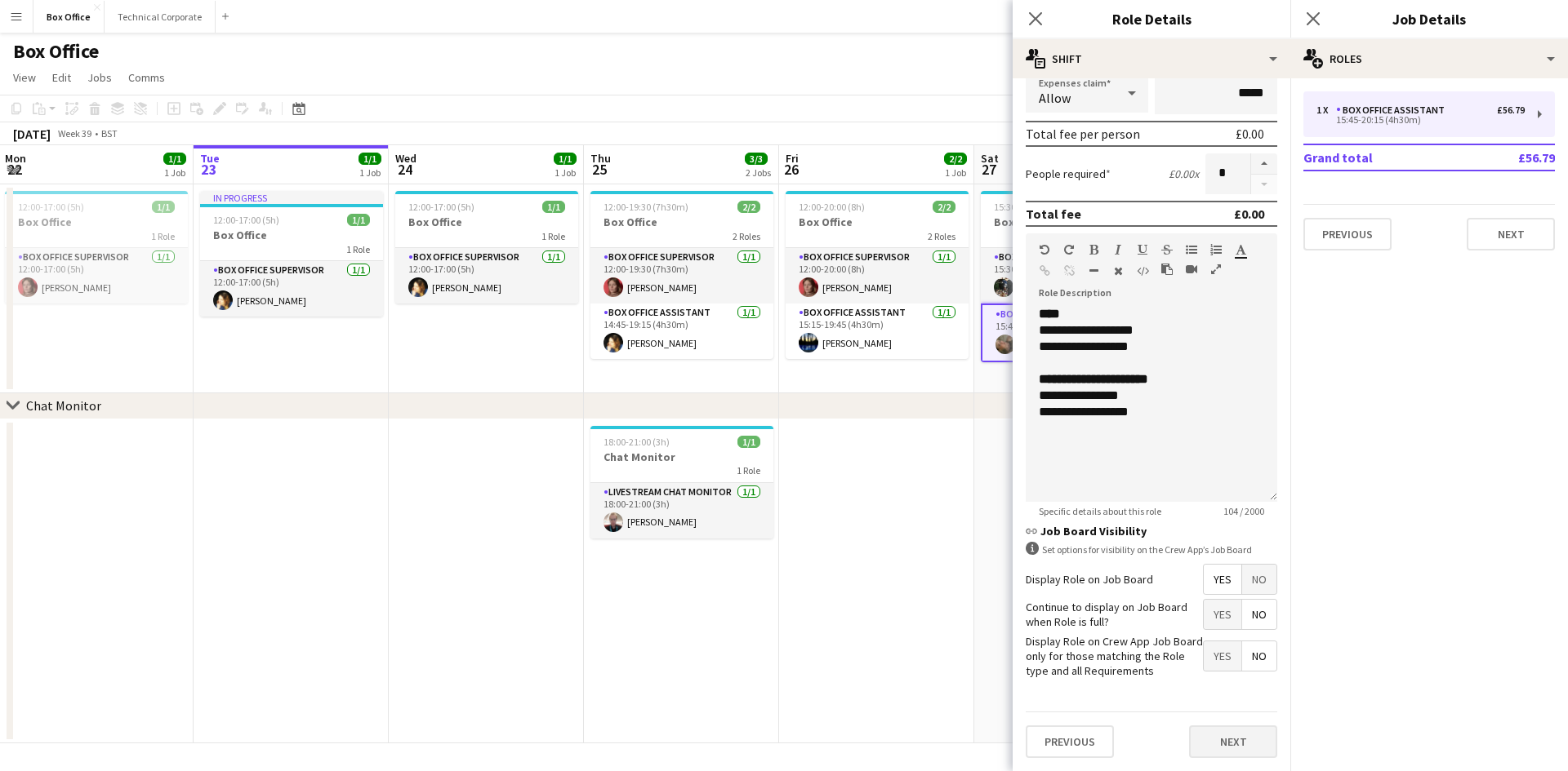
type input "*****"
click at [1198, 751] on button "Next" at bounding box center [1233, 742] width 88 height 33
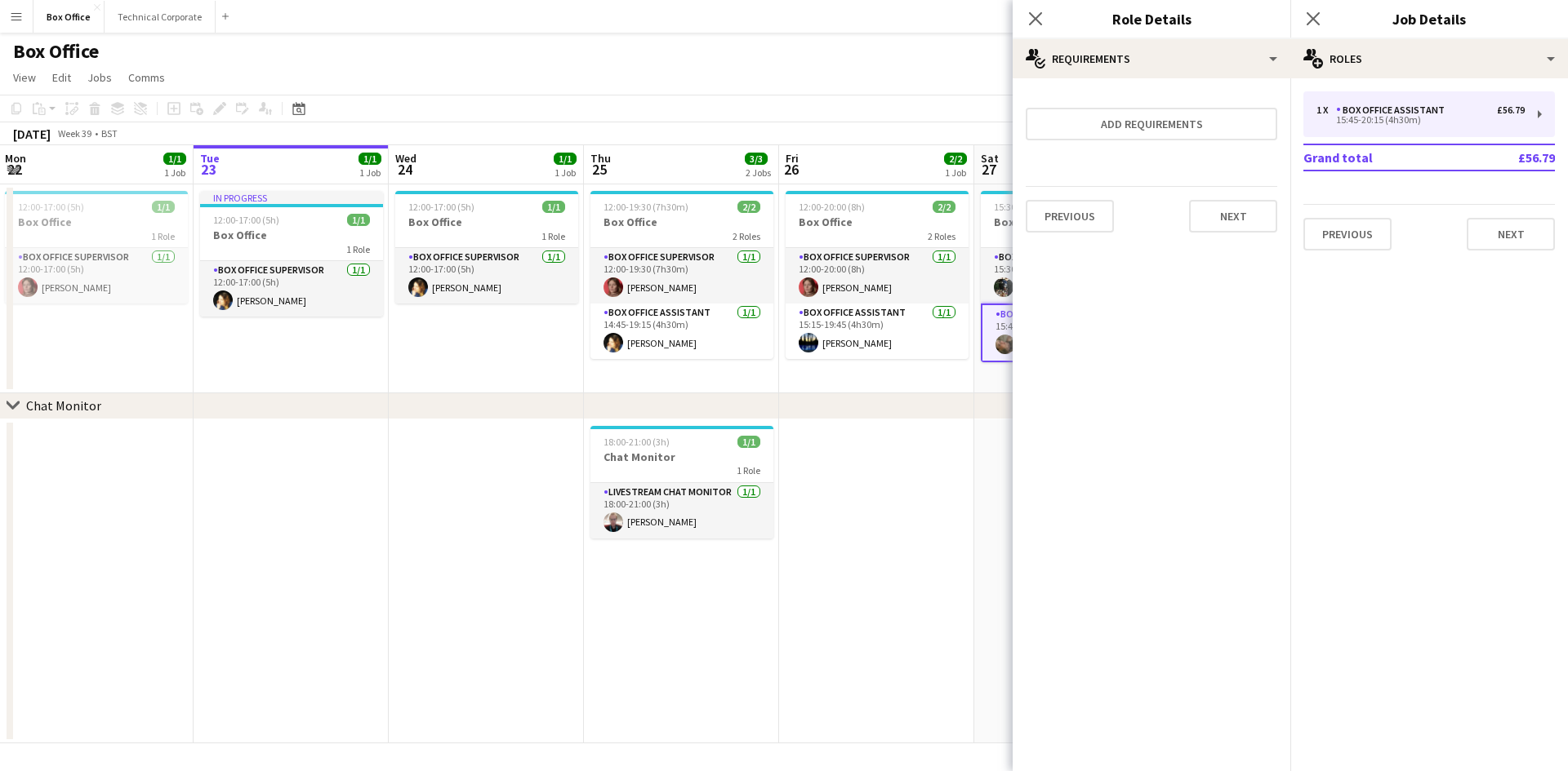
scroll to position [0, 0]
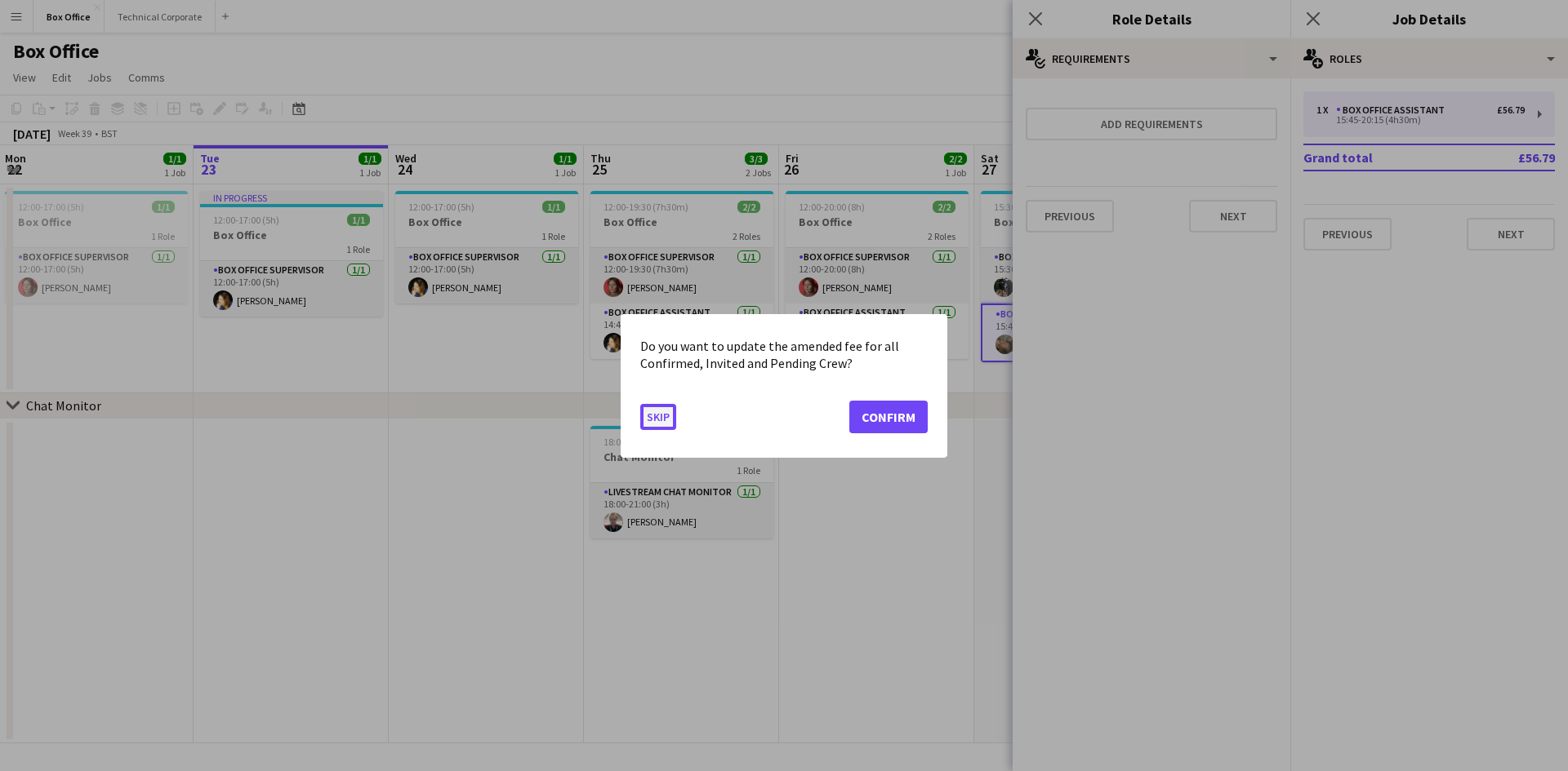
click at [660, 419] on button "Skip" at bounding box center [658, 416] width 36 height 26
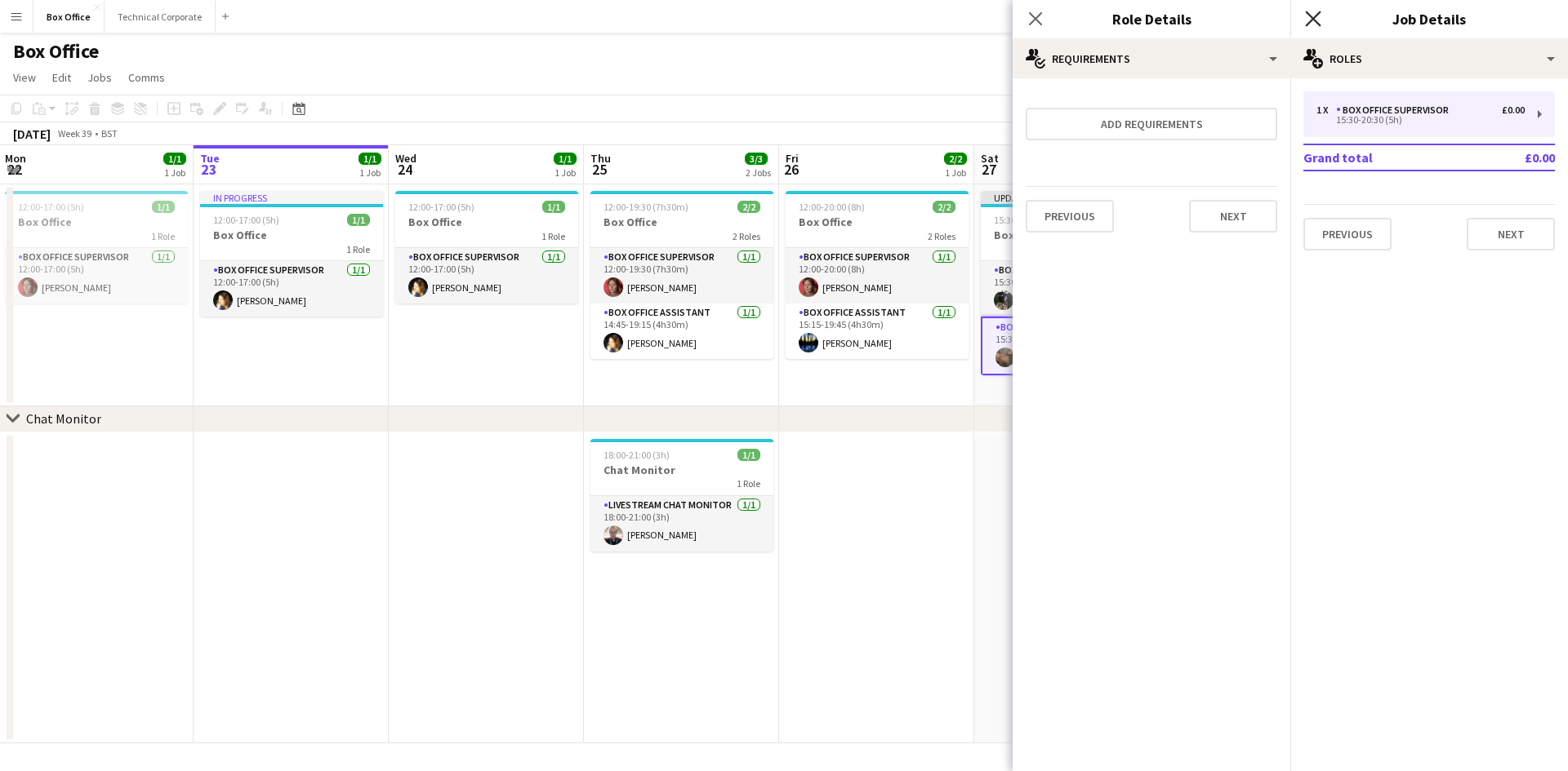
click at [1306, 18] on icon "Close pop-in" at bounding box center [1313, 18] width 15 height 15
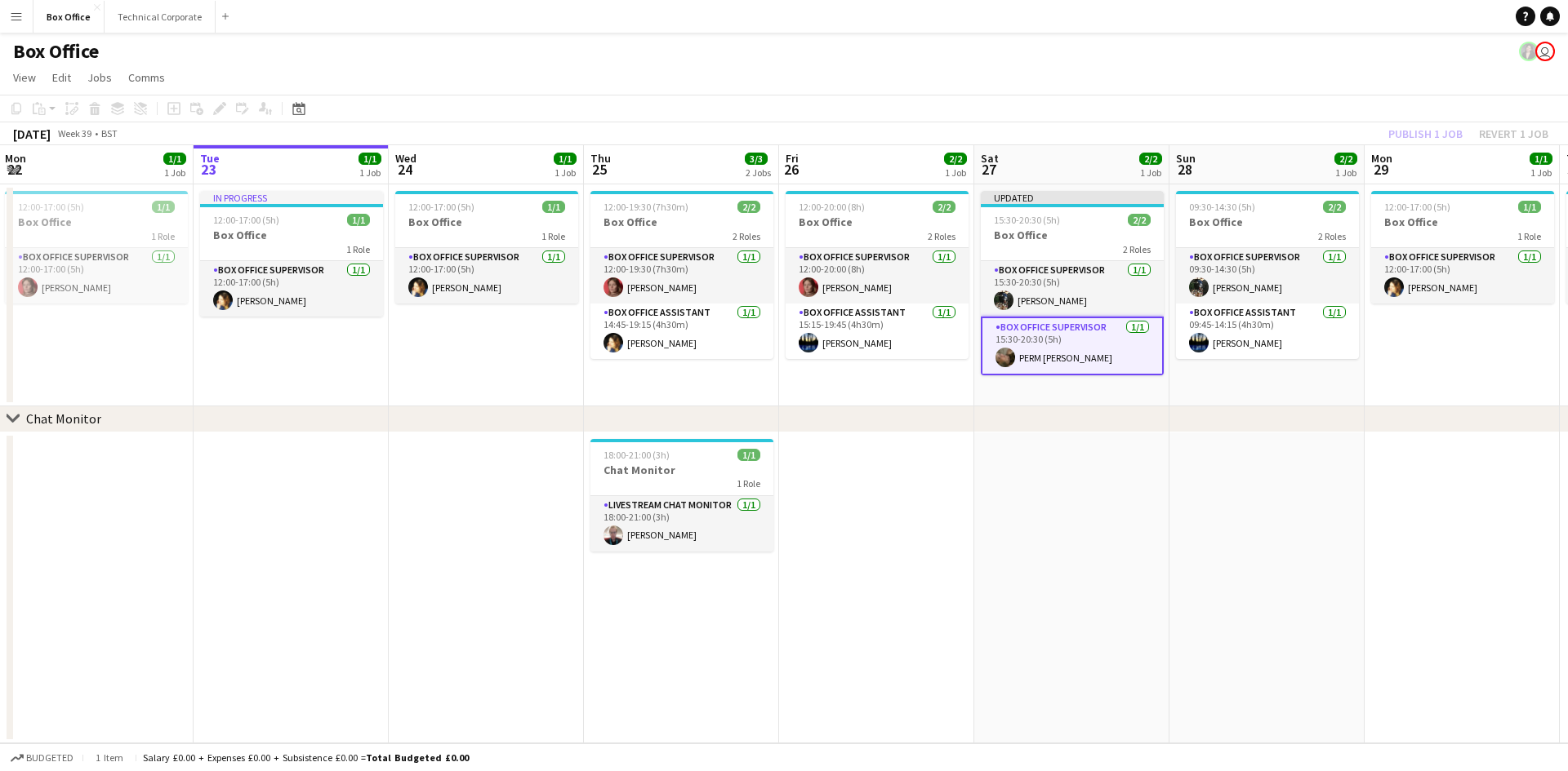
click at [941, 514] on app-date-cell at bounding box center [876, 588] width 195 height 312
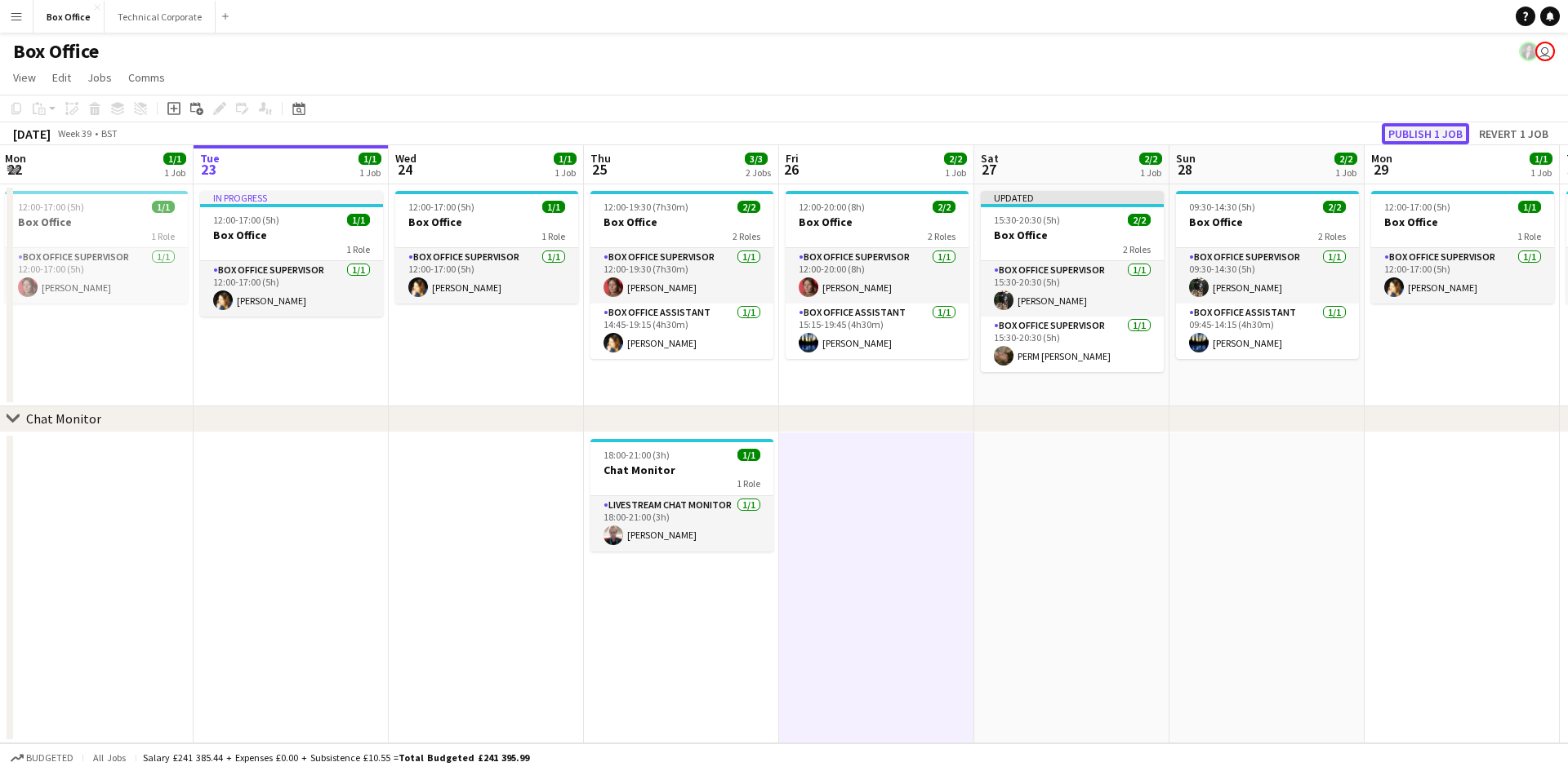
click at [1441, 127] on button "Publish 1 job" at bounding box center [1425, 134] width 87 height 21
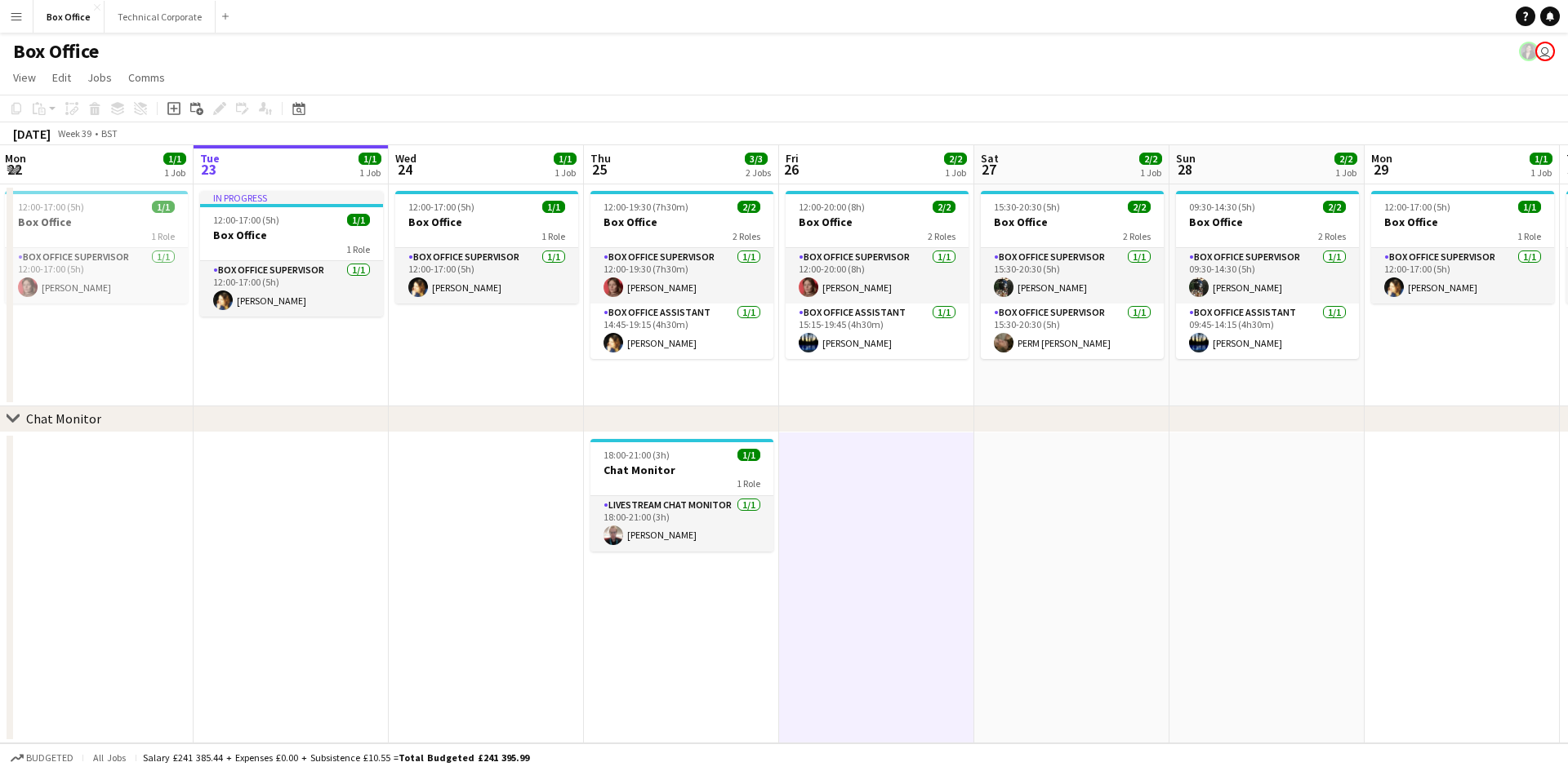
drag, startPoint x: 1239, startPoint y: 406, endPoint x: 1066, endPoint y: 442, distance: 176.7
click at [1066, 442] on div "chevron-right Chat Monitor Sat 20 2/2 1 Job Sun 21 2/2 1 Job Mon 22 1/1 1 Job T…" at bounding box center [784, 444] width 1568 height 598
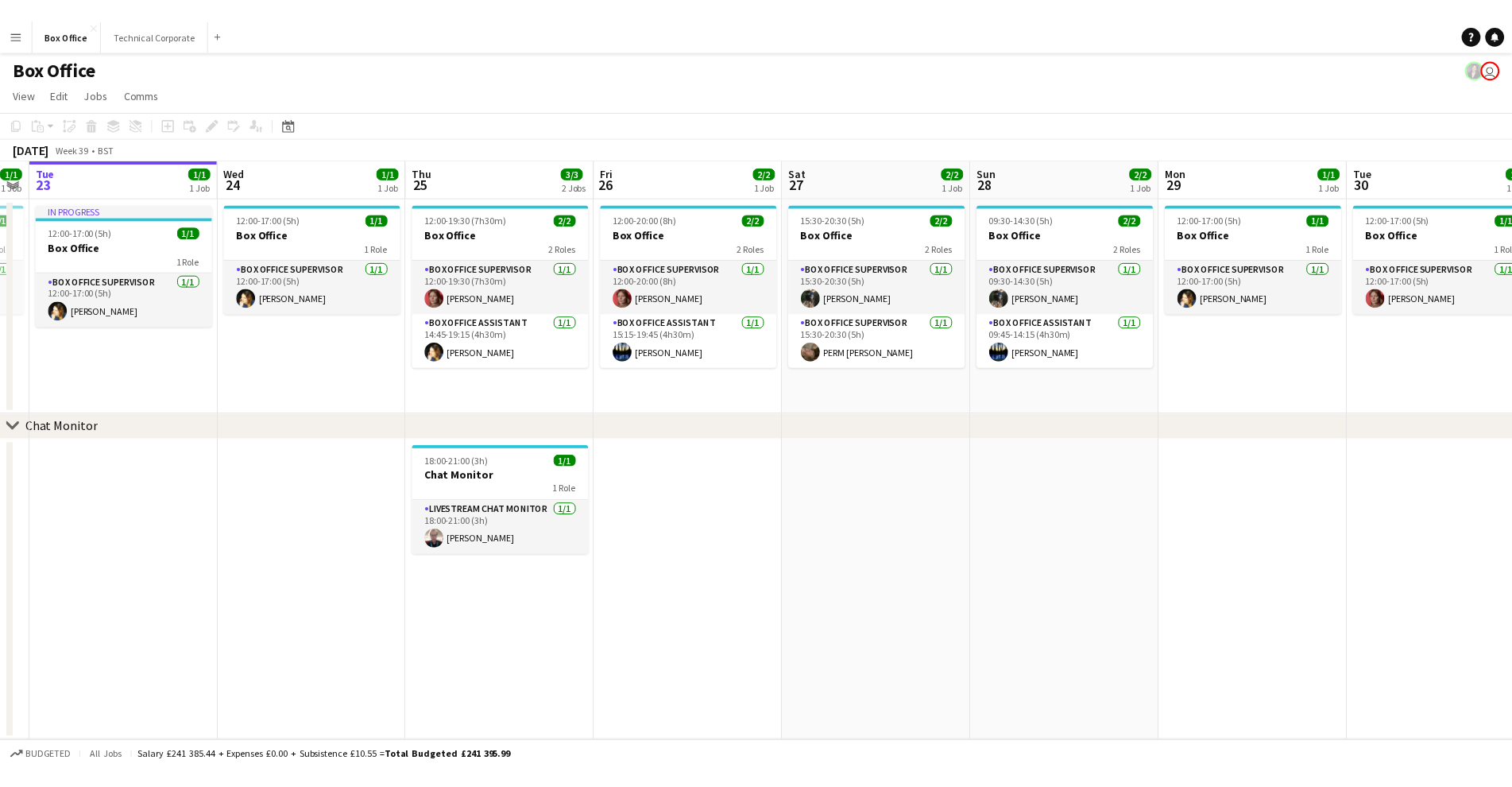
scroll to position [0, 557]
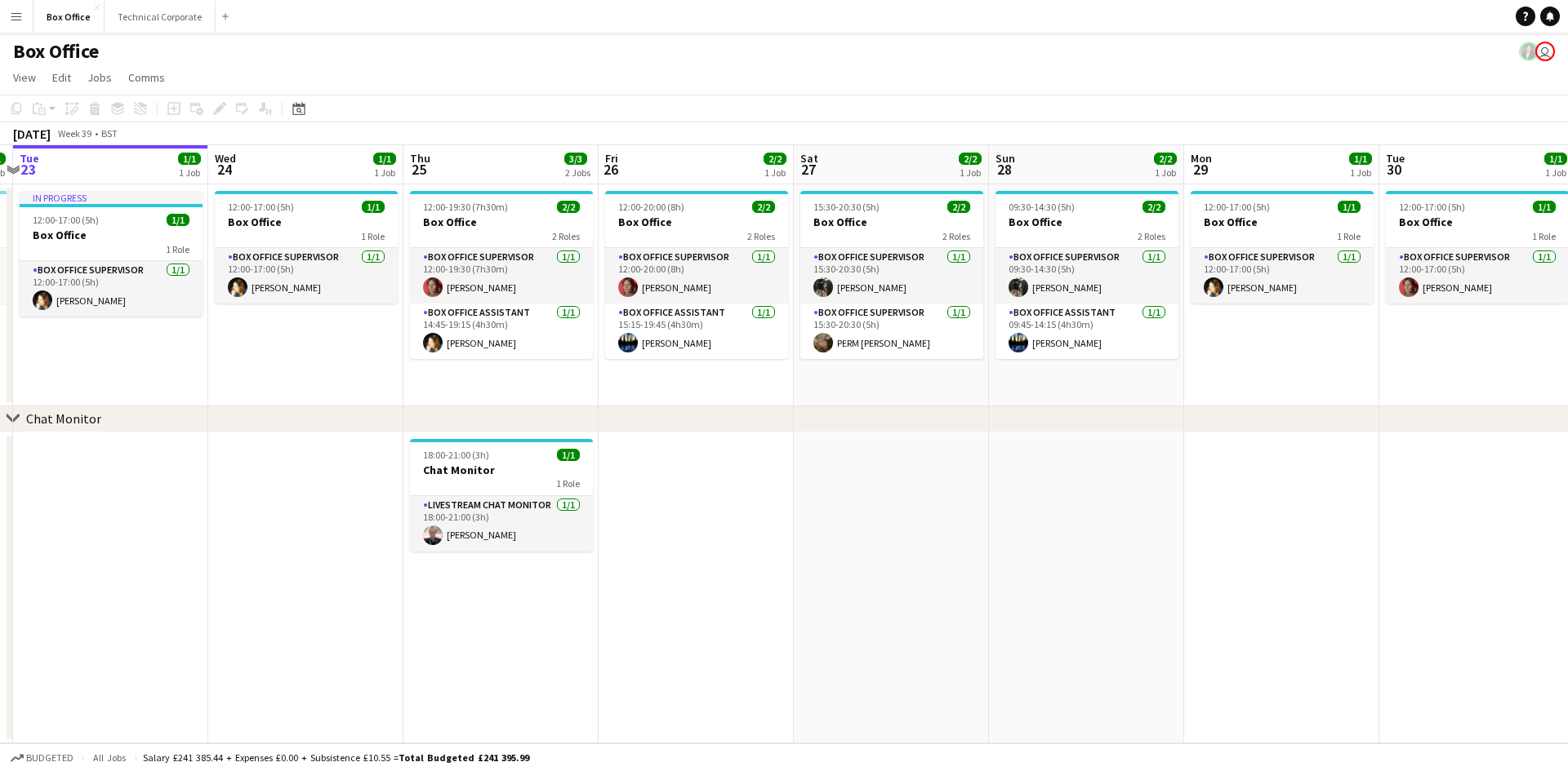
drag, startPoint x: 1371, startPoint y: 317, endPoint x: 1189, endPoint y: 401, distance: 200.4
click at [1189, 401] on app-calendar-viewport "Sat 20 2/2 1 Job Sun 21 2/2 1 Job Mon 22 1/1 1 Job Tue 23 1/1 1 Job Wed 24 1/1 …" at bounding box center [784, 444] width 1568 height 598
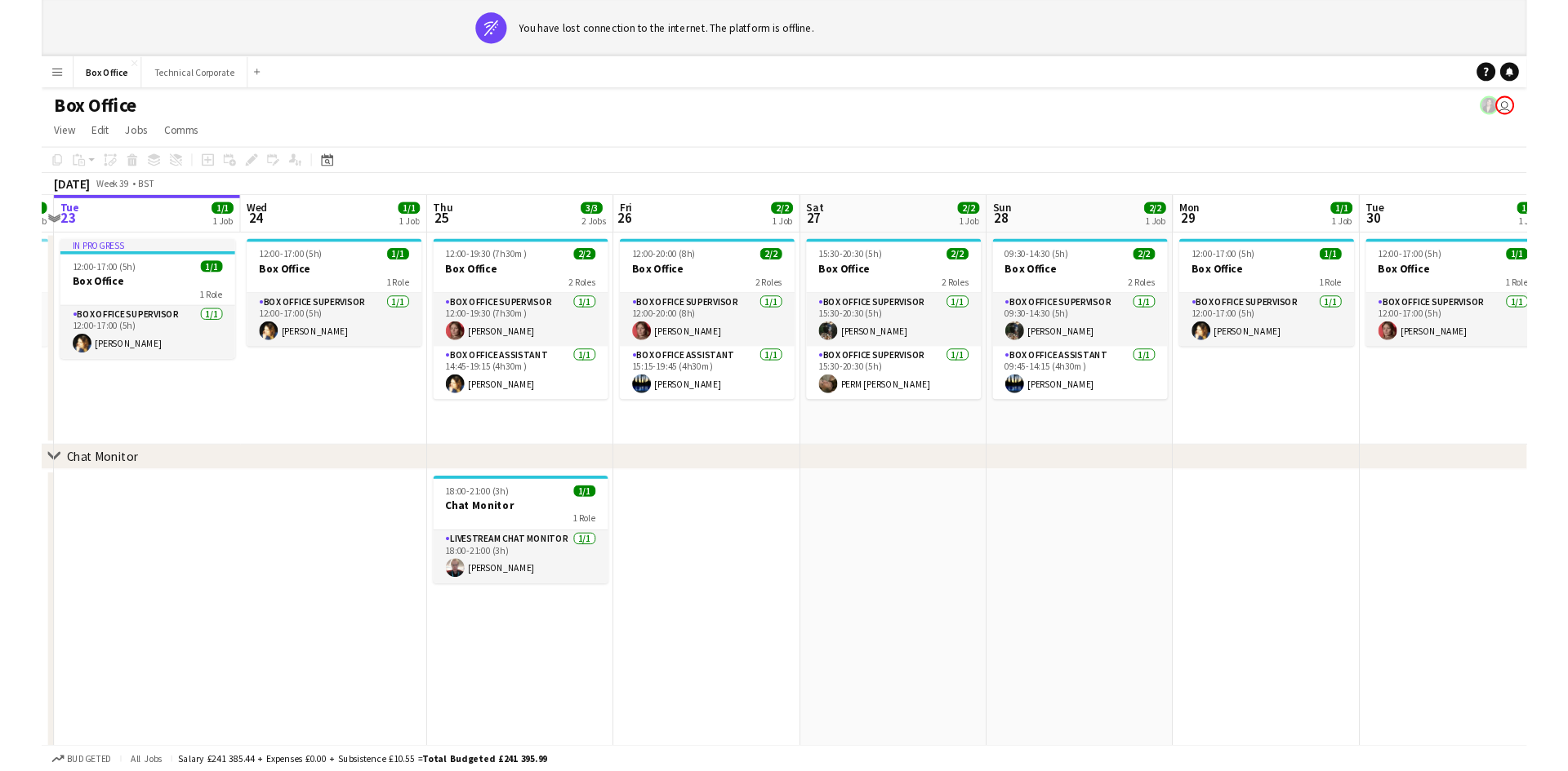
scroll to position [0, 571]
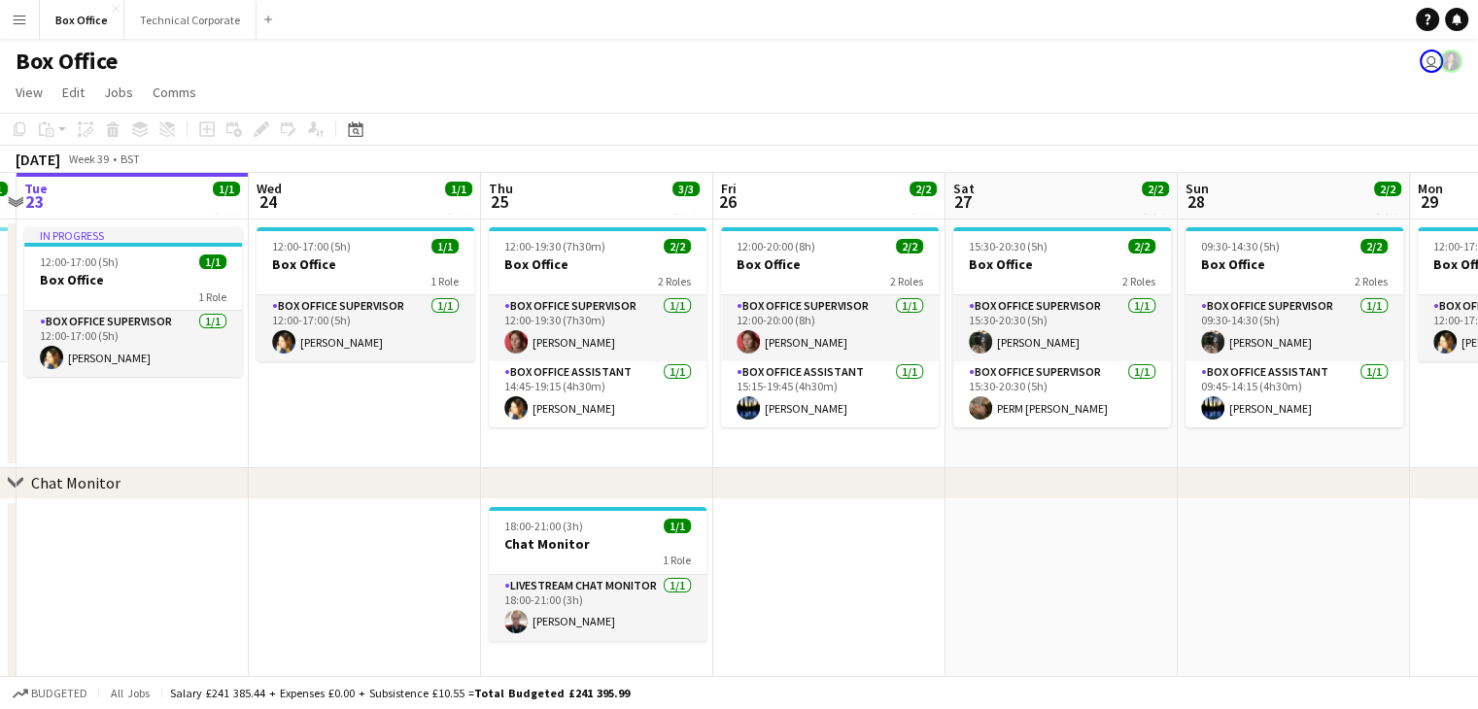
click at [120, 615] on app-date-cell at bounding box center [133, 590] width 232 height 183
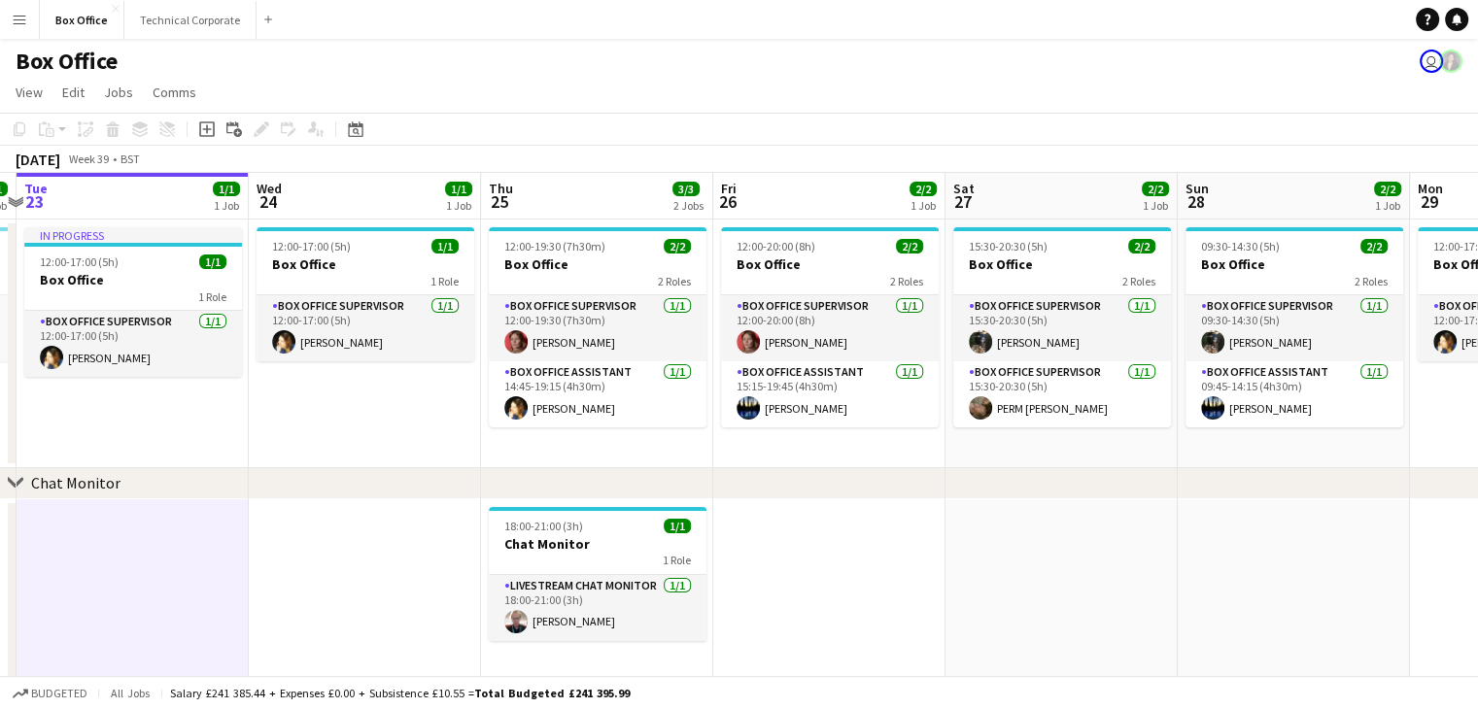
click at [1136, 110] on app-page-menu "View Day view expanded Day view collapsed Month view Date picker Jump to [DATE]…" at bounding box center [739, 94] width 1478 height 37
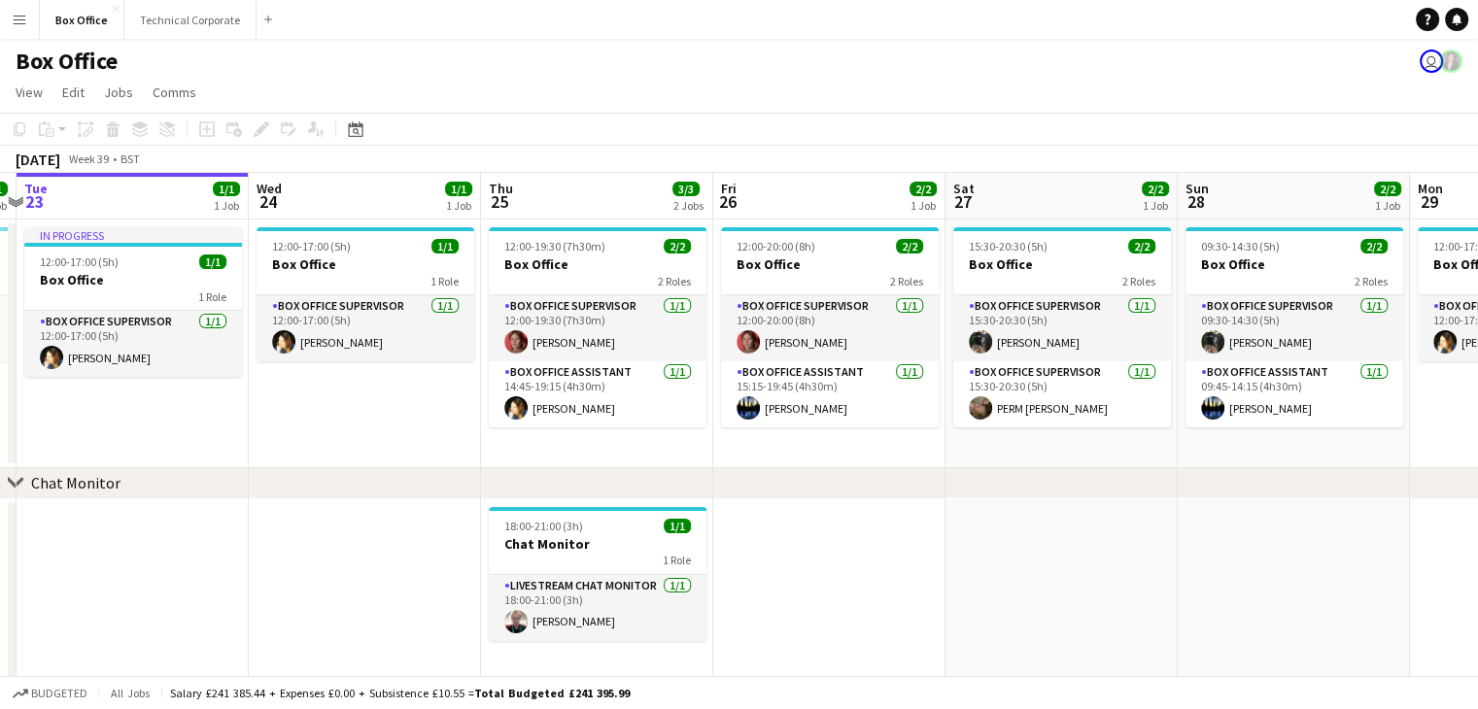
click at [1114, 89] on app-page-menu "View Day view expanded Day view collapsed Month view Date picker Jump to [DATE]…" at bounding box center [739, 94] width 1478 height 37
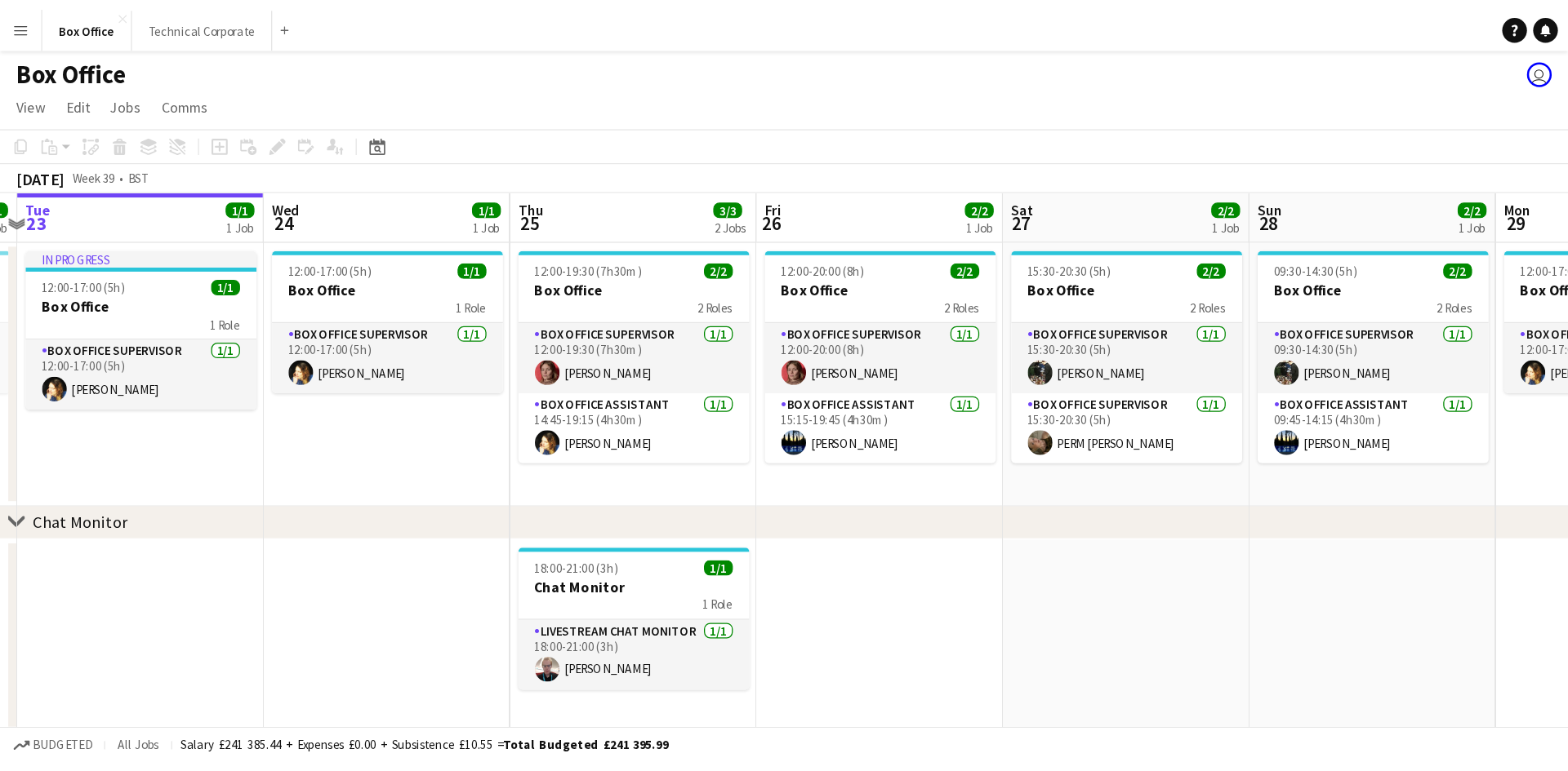
scroll to position [0, 572]
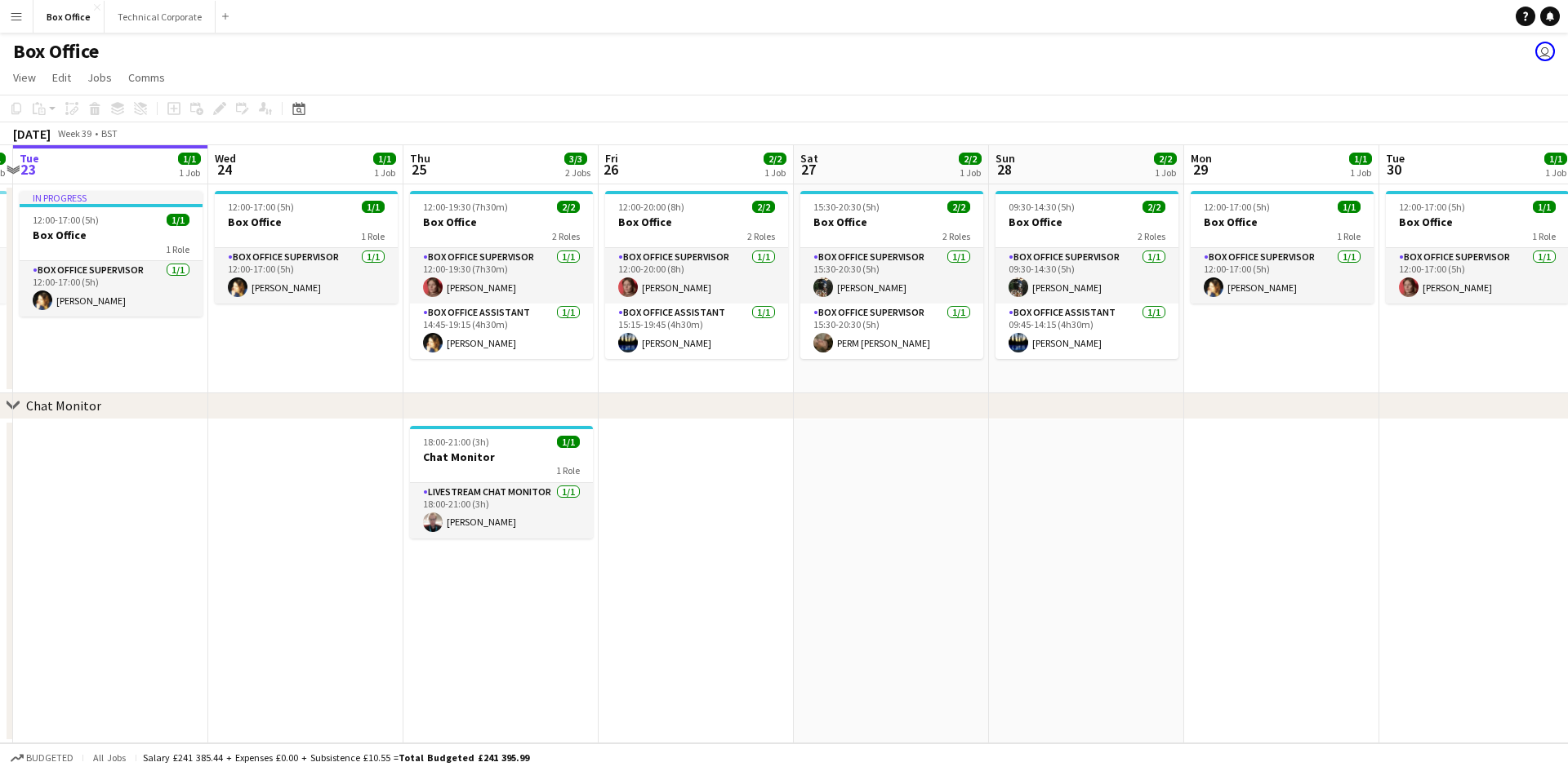
click at [966, 359] on app-date-cell "15:30-20:30 (5h) 2/2 Box Office 2 Roles Box Office Supervisor [DATE] 15:30-20:3…" at bounding box center [891, 289] width 195 height 209
click at [727, 485] on app-date-cell at bounding box center [696, 581] width 195 height 325
click at [152, 562] on app-date-cell at bounding box center [111, 581] width 195 height 325
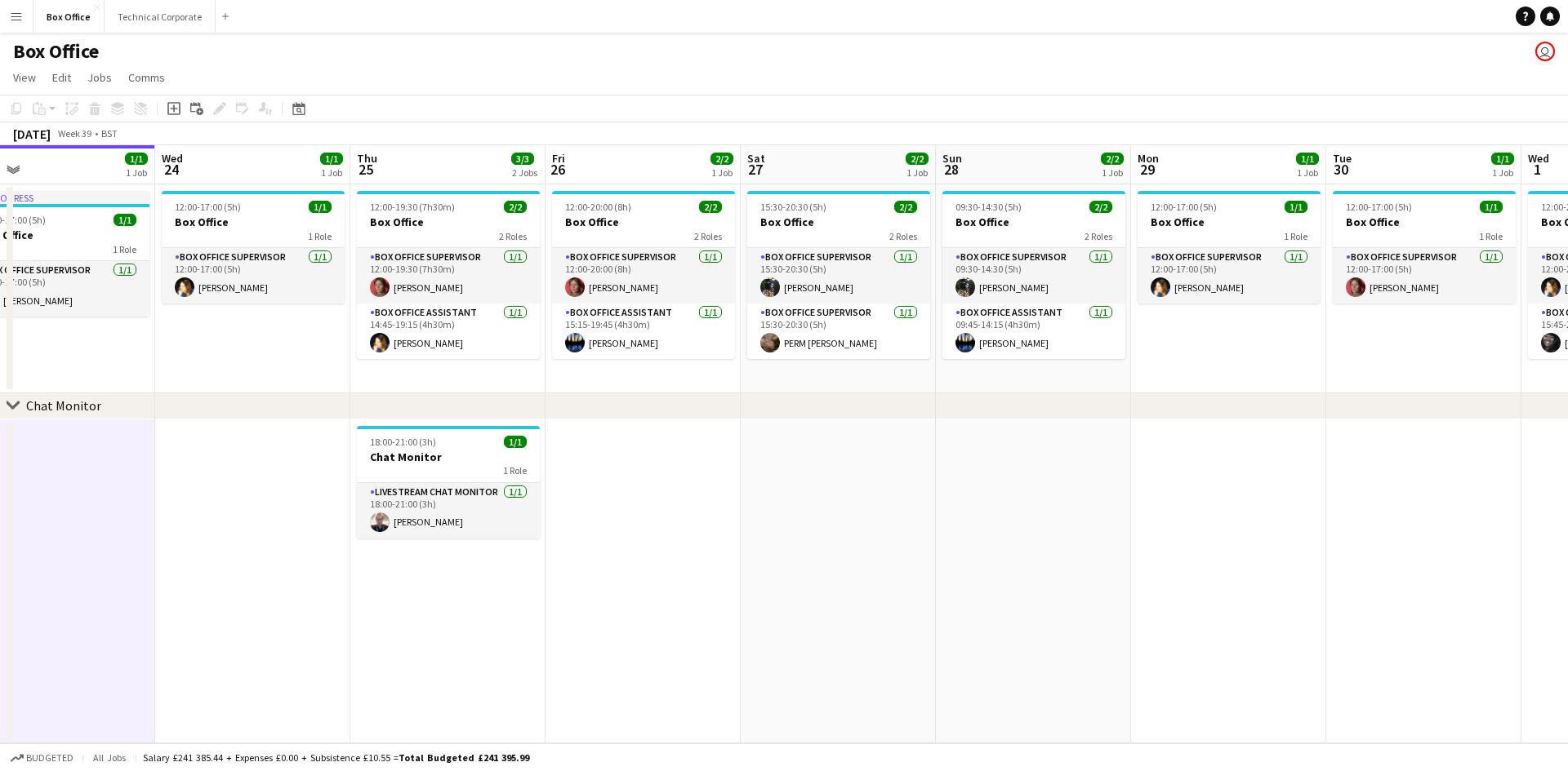
drag, startPoint x: 736, startPoint y: 629, endPoint x: 694, endPoint y: 631, distance: 42.0
click at [694, 630] on app-calendar-viewport "Sat 20 2/2 1 Job Sun 21 2/2 1 Job Mon 22 1/1 1 Job Tue 23 1/1 1 Job Wed 24 1/1 …" at bounding box center [784, 444] width 1568 height 598
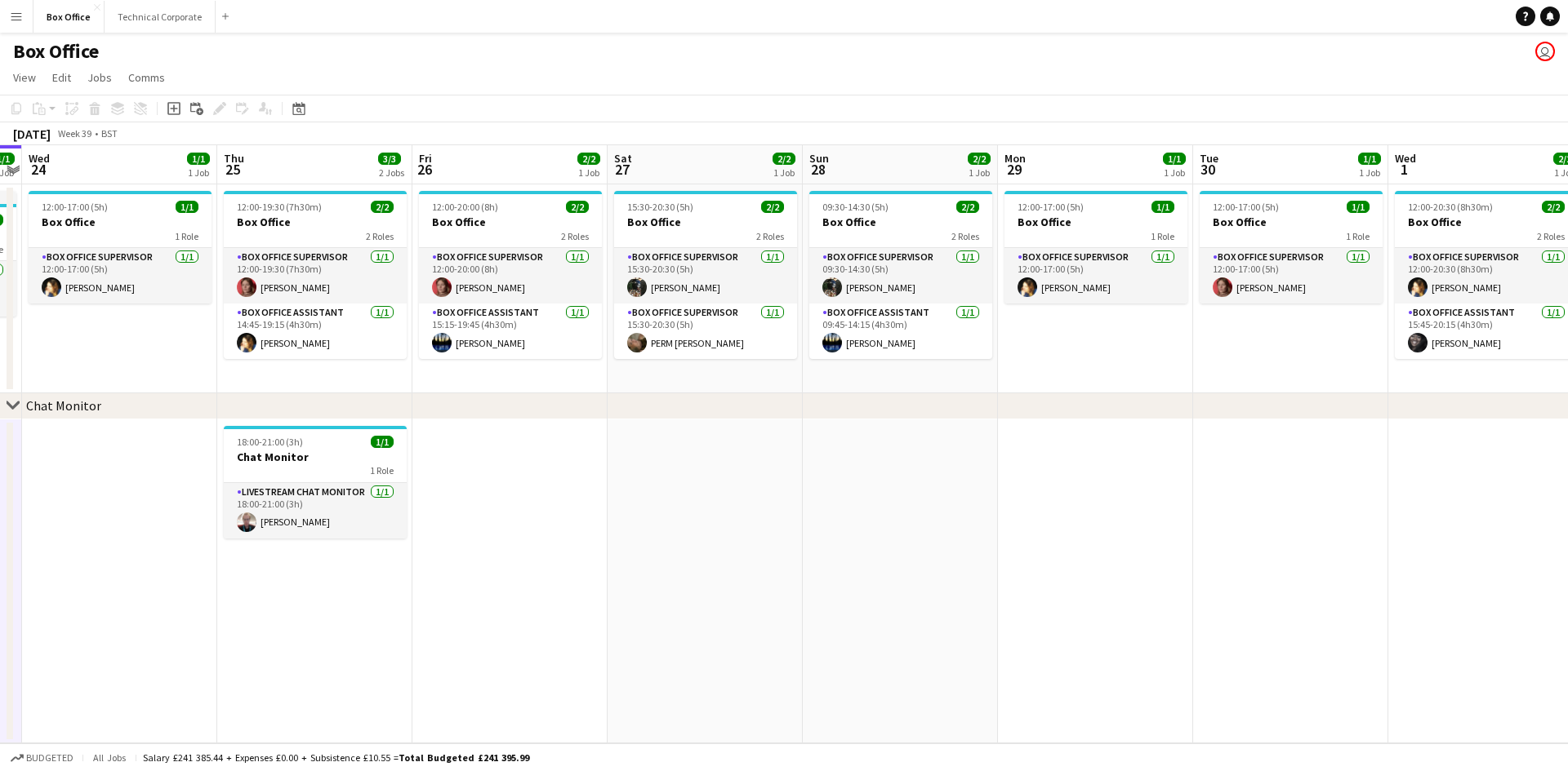
scroll to position [0, 811]
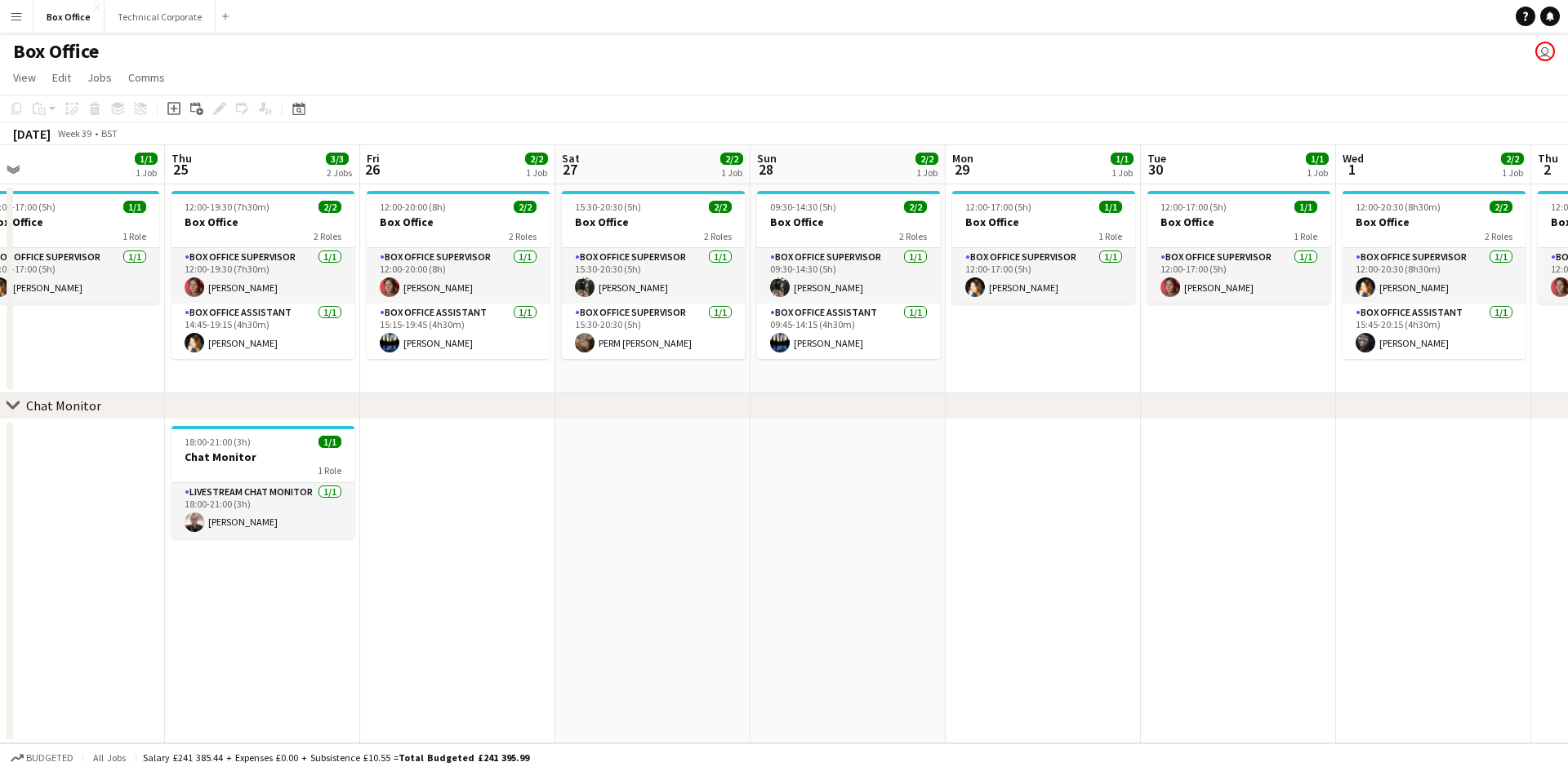
drag, startPoint x: 1273, startPoint y: 314, endPoint x: 1090, endPoint y: 279, distance: 186.3
click at [1090, 279] on app-calendar-viewport "Sat 20 2/2 1 Job Sun 21 2/2 1 Job Mon 22 1/1 1 Job Tue 23 1/1 1 Job Wed 24 1/1 …" at bounding box center [784, 444] width 1568 height 598
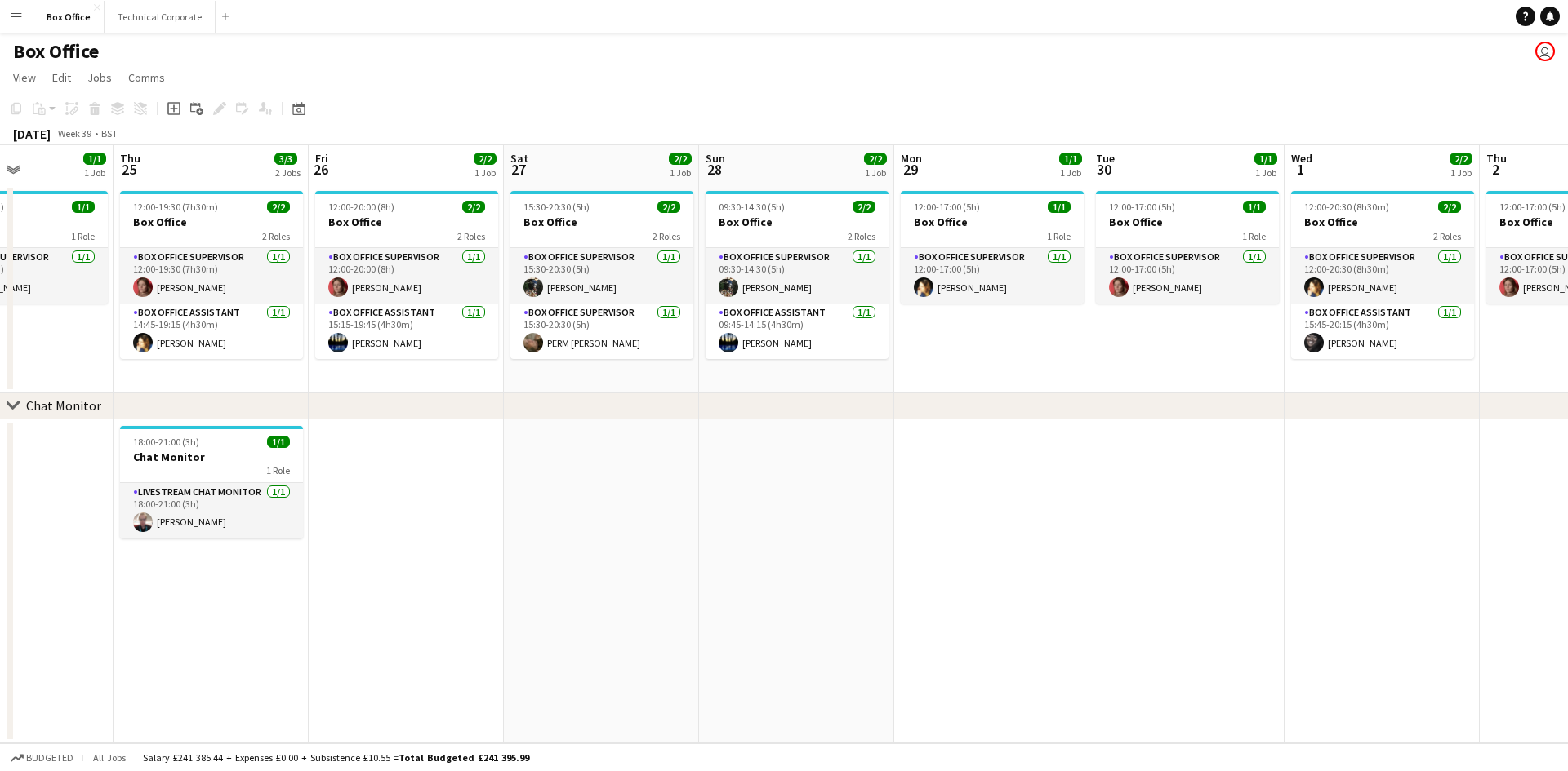
drag, startPoint x: 1002, startPoint y: 431, endPoint x: 950, endPoint y: 430, distance: 52.0
click at [950, 430] on app-calendar-viewport "Mon 22 1/1 1 Job Tue 23 1/1 1 Job Wed 24 1/1 1 Job Thu 25 3/3 2 Jobs Fri 26 2/2…" at bounding box center [784, 444] width 1568 height 598
click at [1074, 556] on app-date-cell at bounding box center [992, 581] width 195 height 325
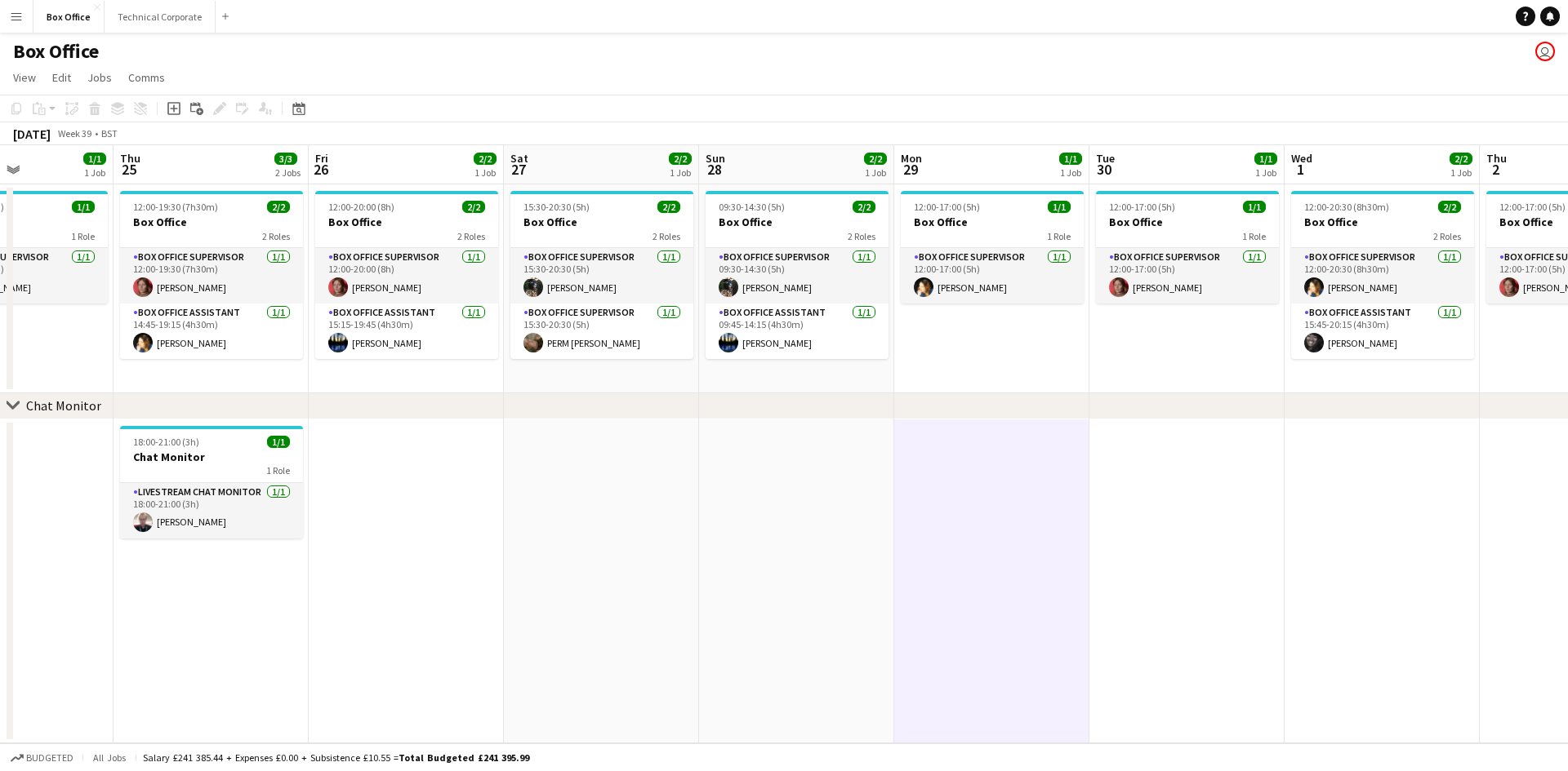
click at [979, 31] on app-navbar "Menu Boards Boards Boards All jobs Status Workforce Workforce My Workforce Recr…" at bounding box center [784, 16] width 1568 height 33
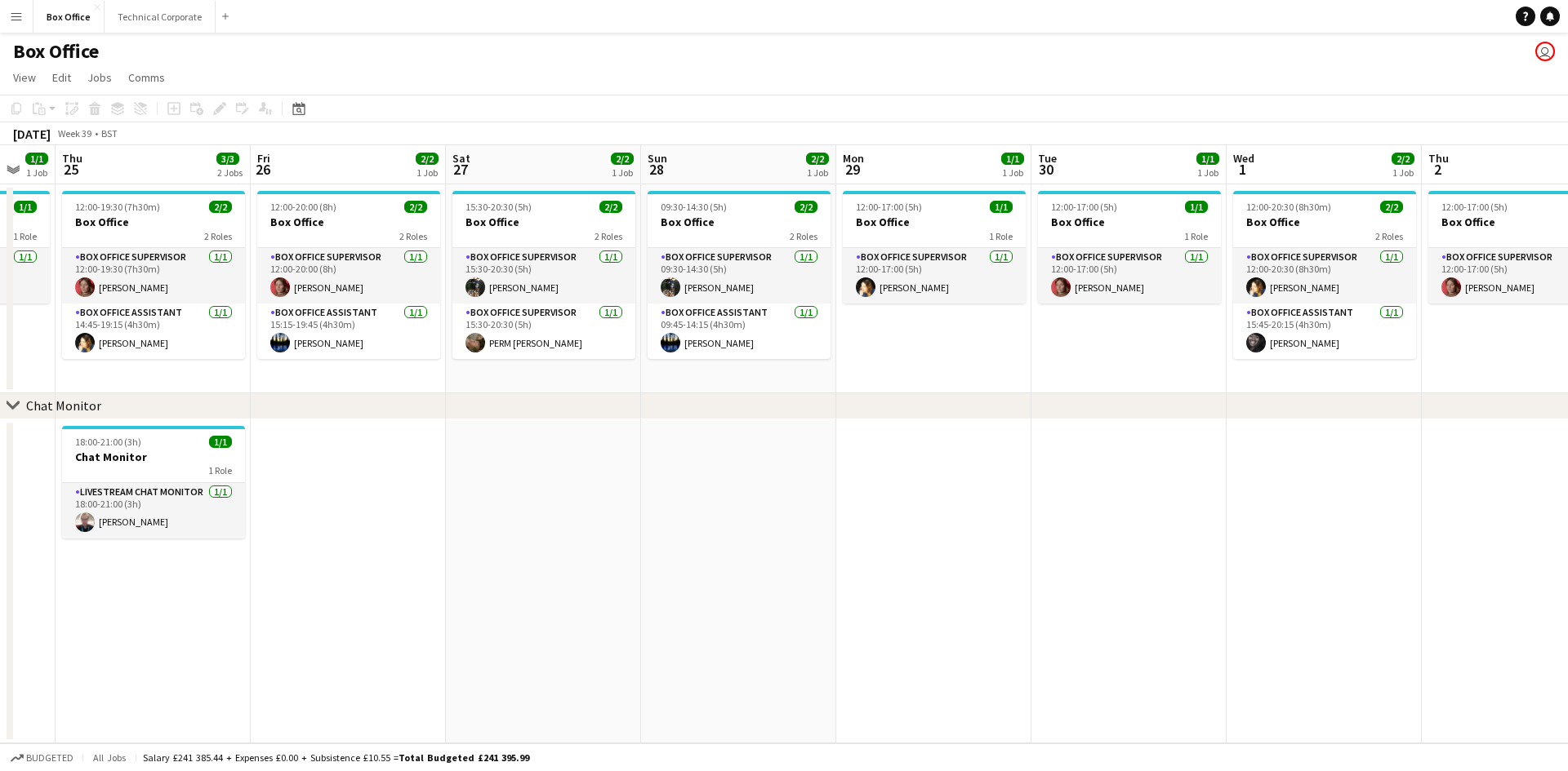
scroll to position [0, 572]
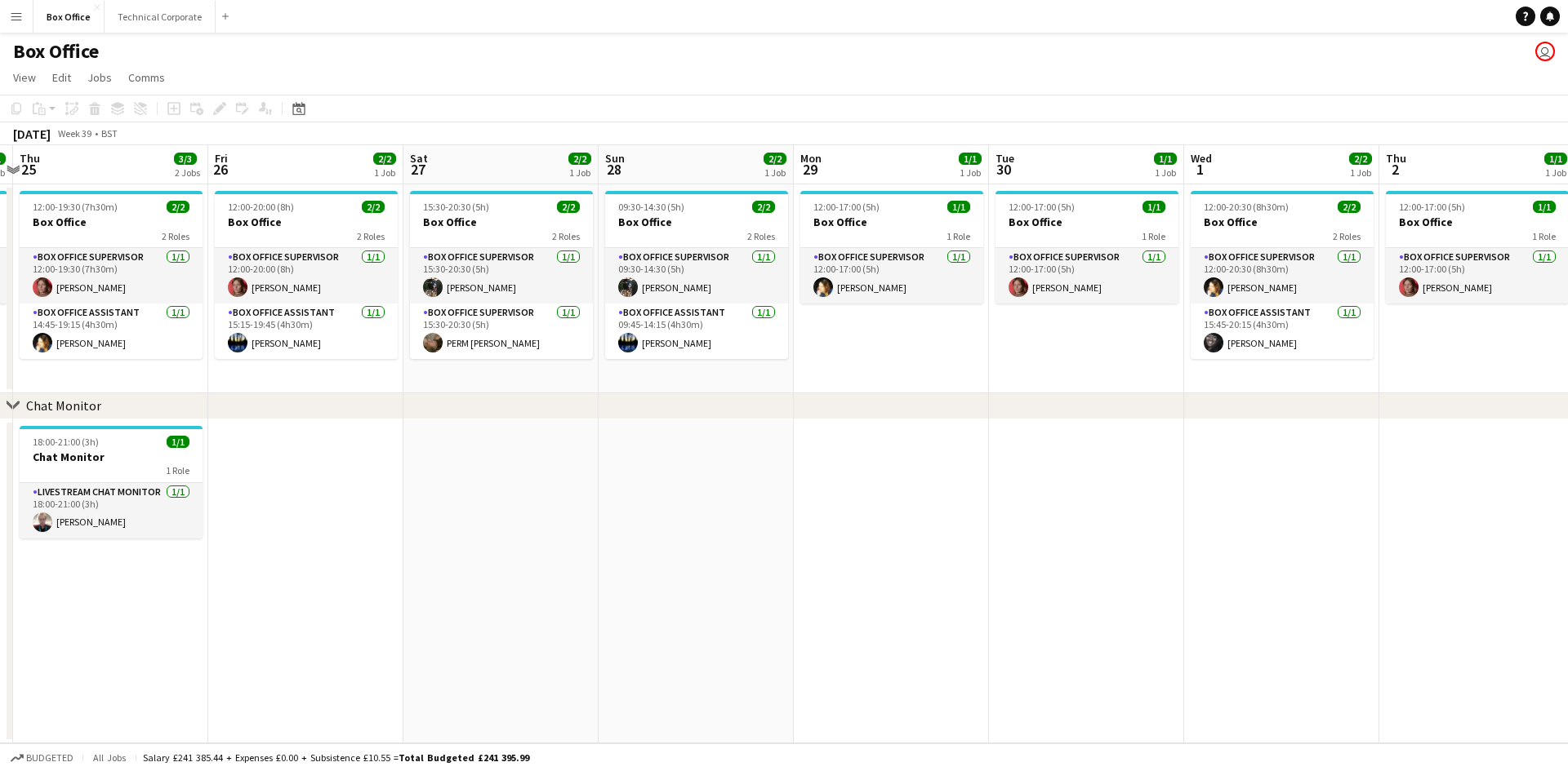
drag, startPoint x: 441, startPoint y: 528, endPoint x: 340, endPoint y: 514, distance: 102.0
click at [340, 514] on app-calendar-viewport "Mon 22 1/1 1 Job Tue 23 1/1 1 Job Wed 24 1/1 1 Job Thu 25 3/3 2 Jobs Fri 26 2/2…" at bounding box center [784, 444] width 1568 height 598
drag, startPoint x: 999, startPoint y: 47, endPoint x: 943, endPoint y: 55, distance: 56.6
click at [943, 55] on div "Box Office user" at bounding box center [784, 48] width 1568 height 31
drag, startPoint x: 880, startPoint y: 126, endPoint x: 802, endPoint y: 108, distance: 80.0
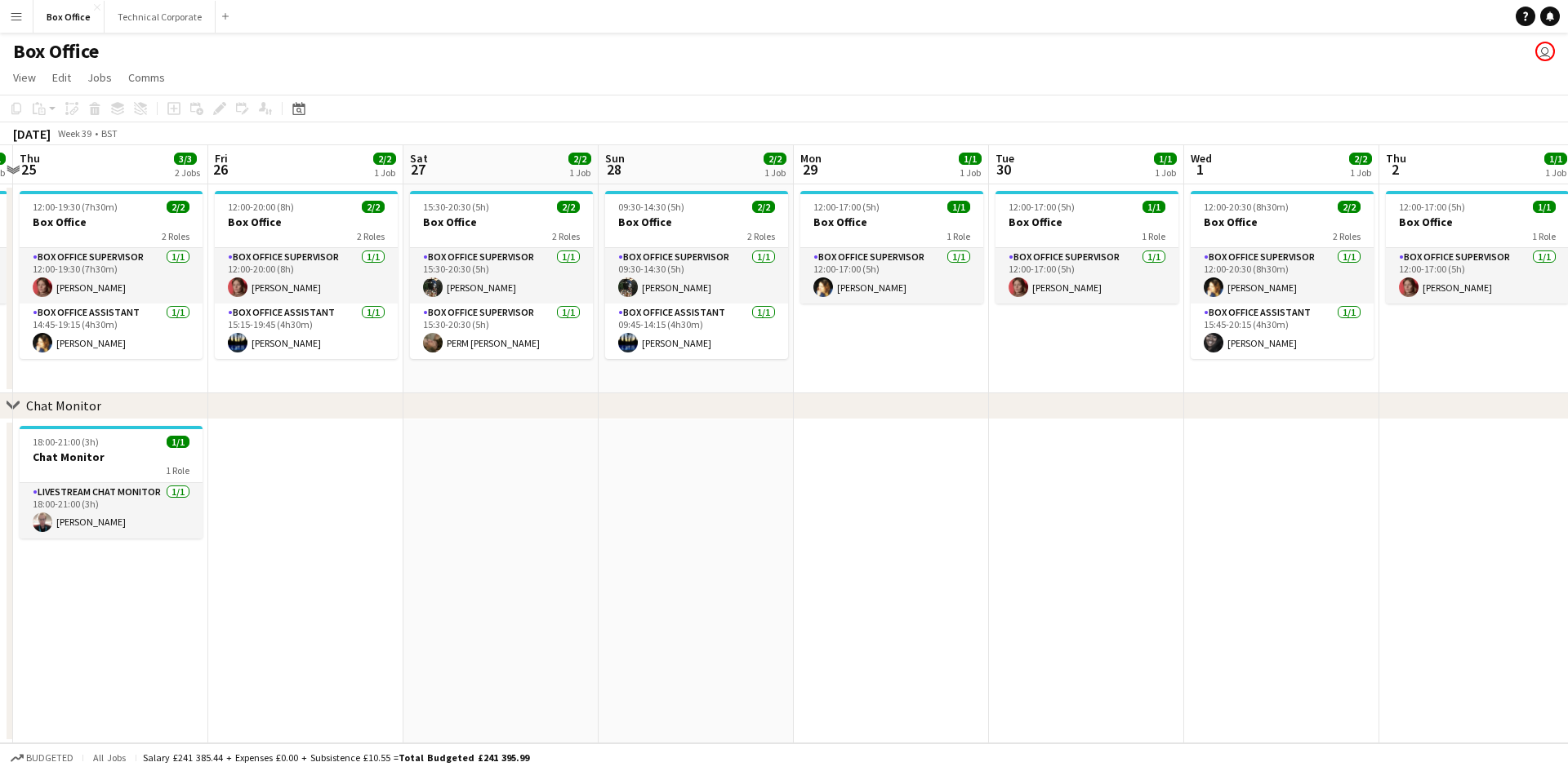
click at [802, 108] on div "Copy Paste Paste Ctrl+V Paste with crew Ctrl+Shift+V Paste linked Job [GEOGRAPH…" at bounding box center [784, 120] width 1568 height 50
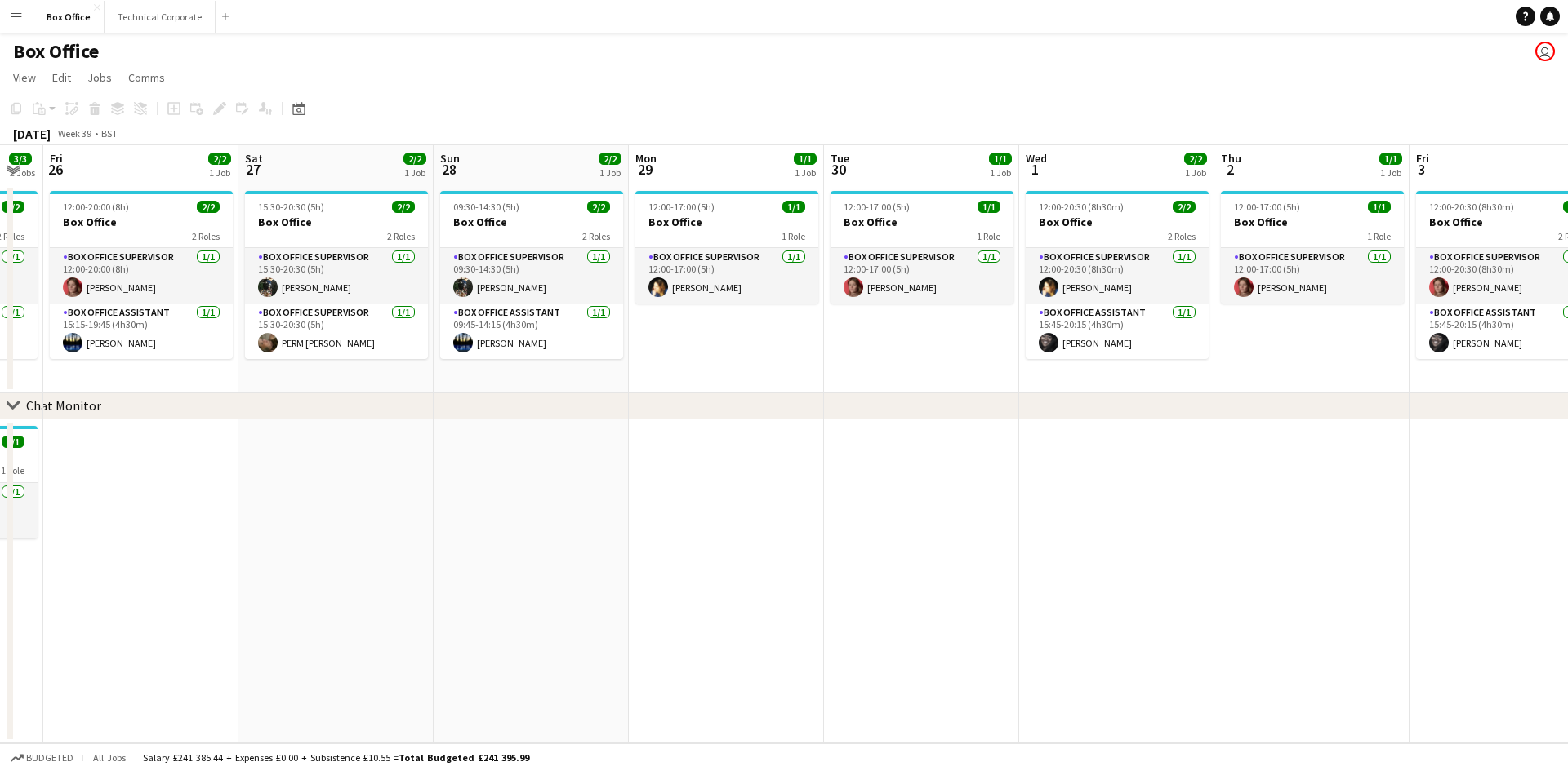
drag, startPoint x: 1043, startPoint y: 506, endPoint x: 953, endPoint y: 502, distance: 90.1
click at [953, 502] on app-calendar-viewport "Mon 22 1/1 1 Job Tue 23 1/1 1 Job Wed 24 1/1 1 Job Thu 25 3/3 2 Jobs Fri 26 2/2…" at bounding box center [784, 444] width 1568 height 598
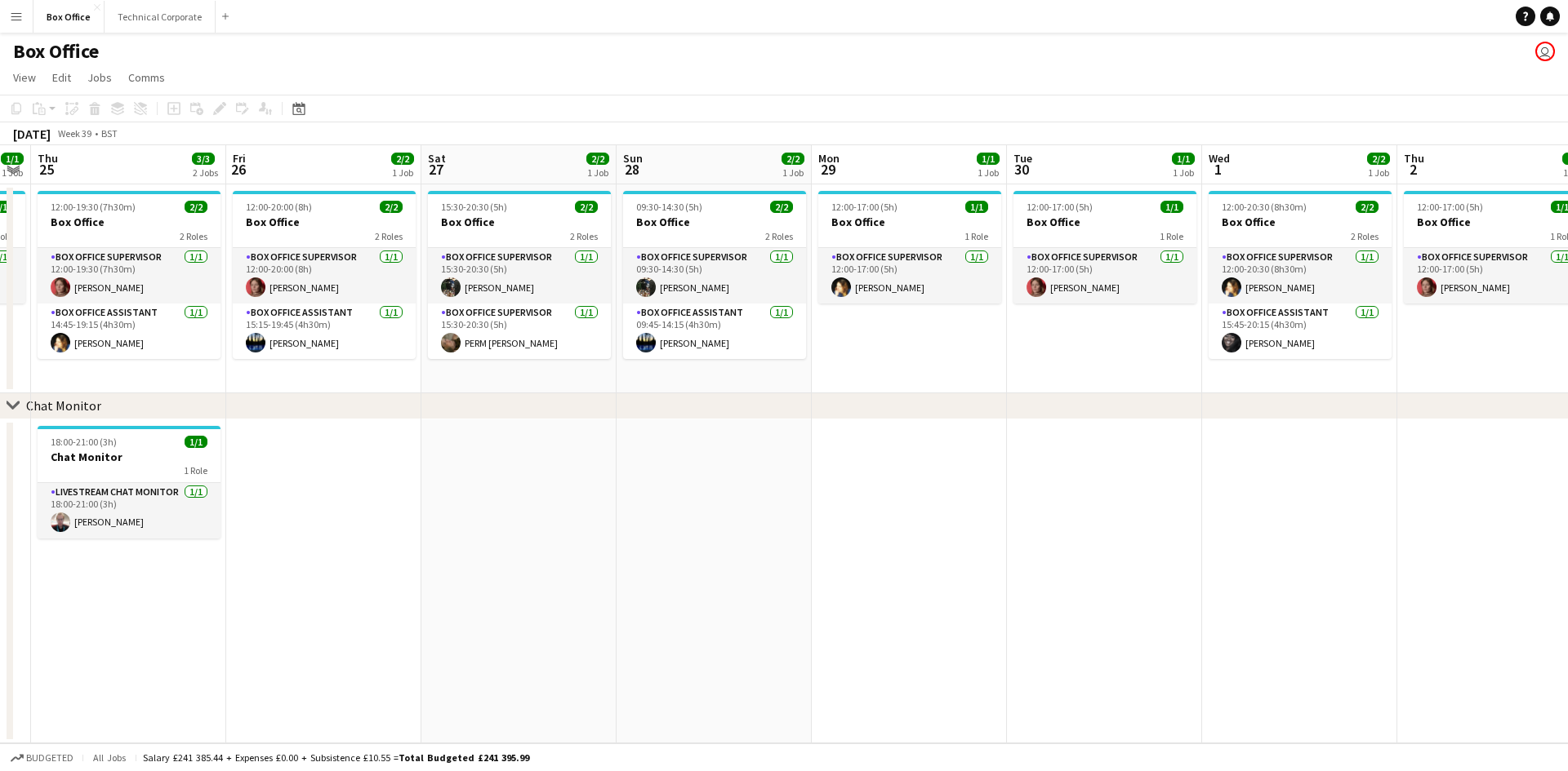
drag, startPoint x: 887, startPoint y: 505, endPoint x: 1087, endPoint y: 517, distance: 200.4
click at [1087, 517] on app-calendar-viewport "Mon 22 1/1 1 Job Tue 23 1/1 1 Job Wed 24 1/1 1 Job Thu 25 3/3 2 Jobs Fri 26 2/2…" at bounding box center [784, 444] width 1568 height 598
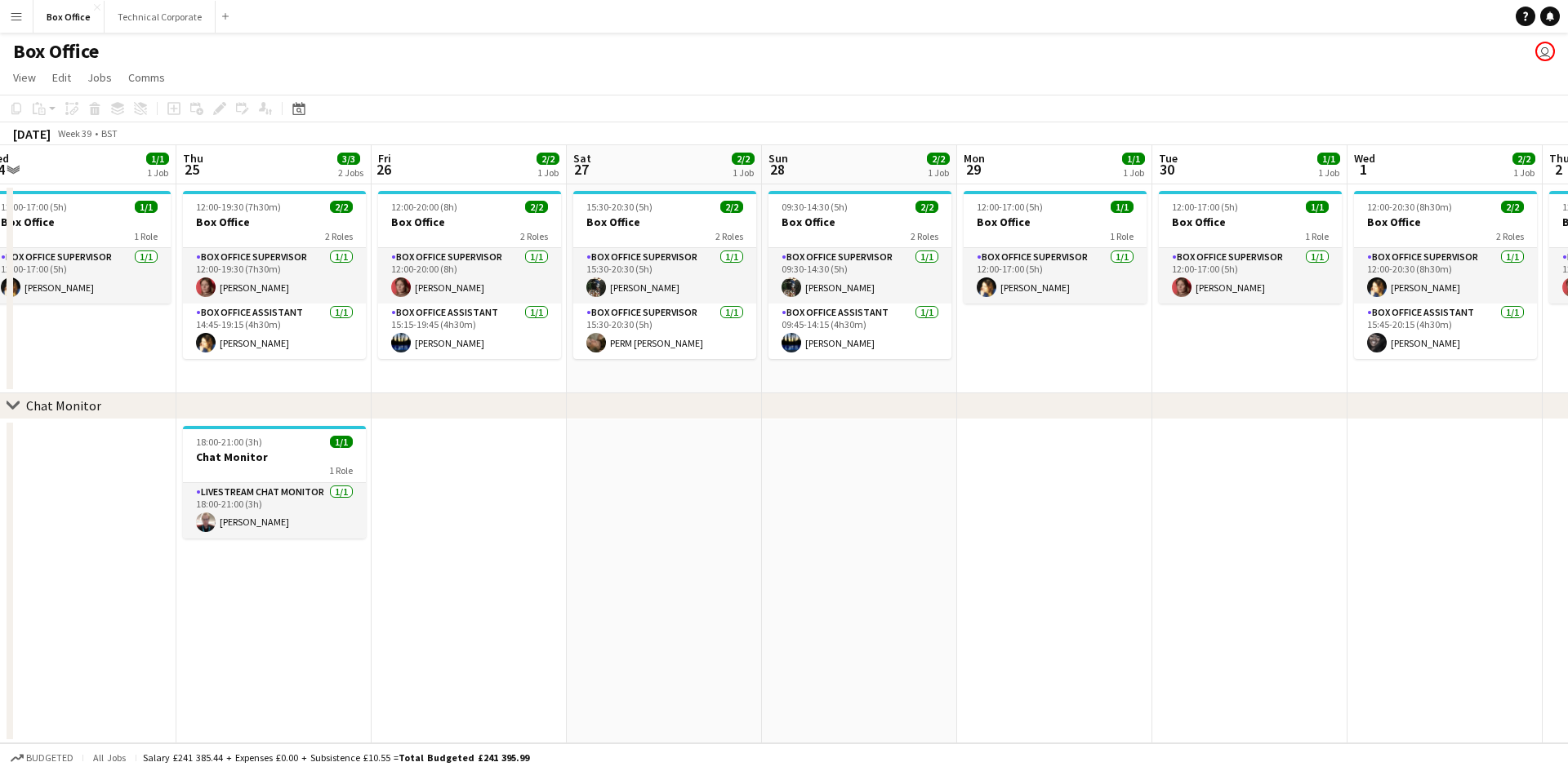
drag, startPoint x: 1092, startPoint y: 485, endPoint x: 1204, endPoint y: 479, distance: 112.2
click at [1204, 479] on app-calendar-viewport "Mon 22 1/1 1 Job Tue 23 1/1 1 Job Wed 24 1/1 1 Job Thu 25 3/3 2 Jobs Fri 26 2/2…" at bounding box center [784, 444] width 1568 height 598
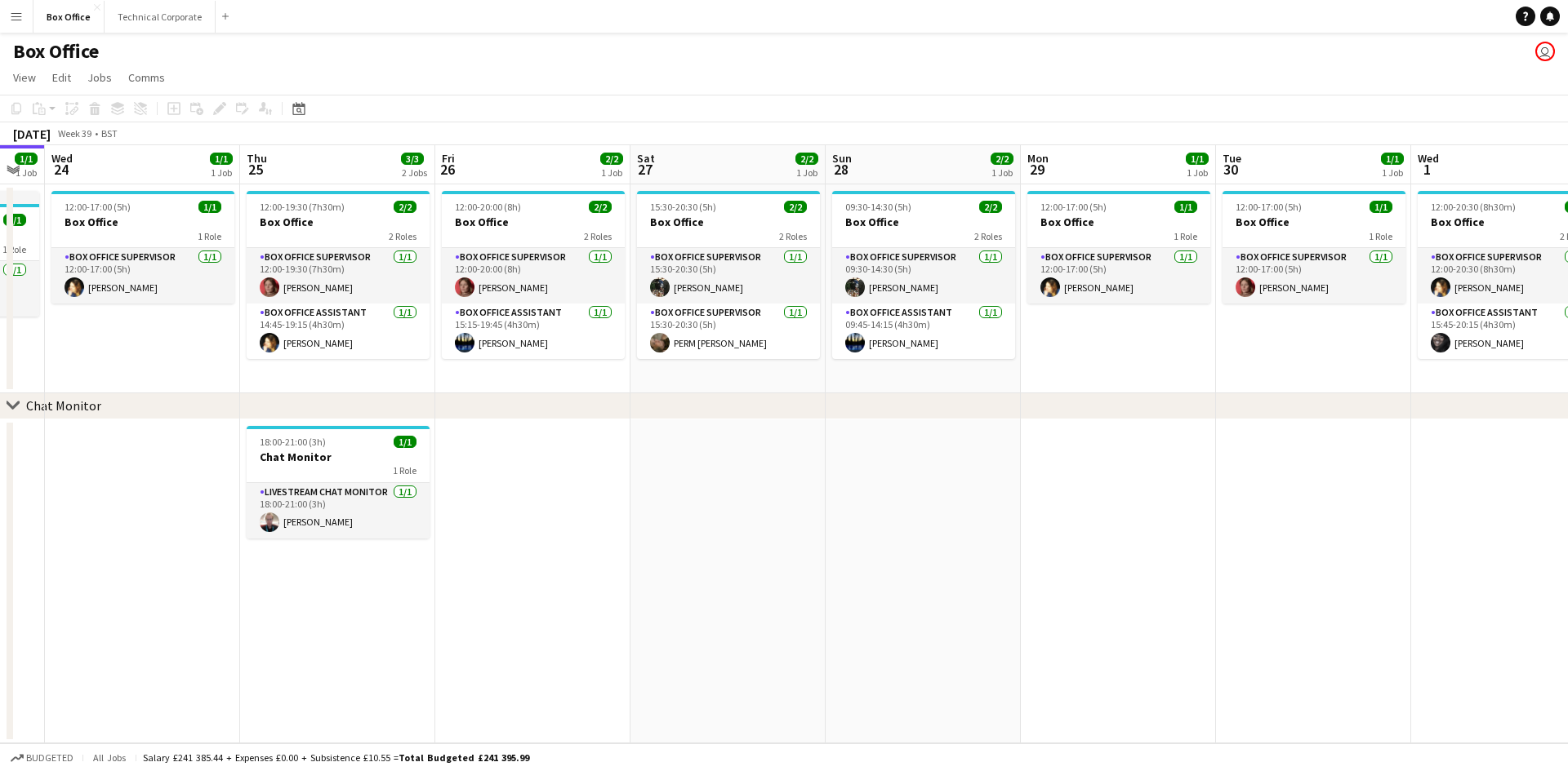
click at [101, 485] on app-date-cell at bounding box center [142, 581] width 195 height 325
